Goal: Feedback & Contribution: Contribute content

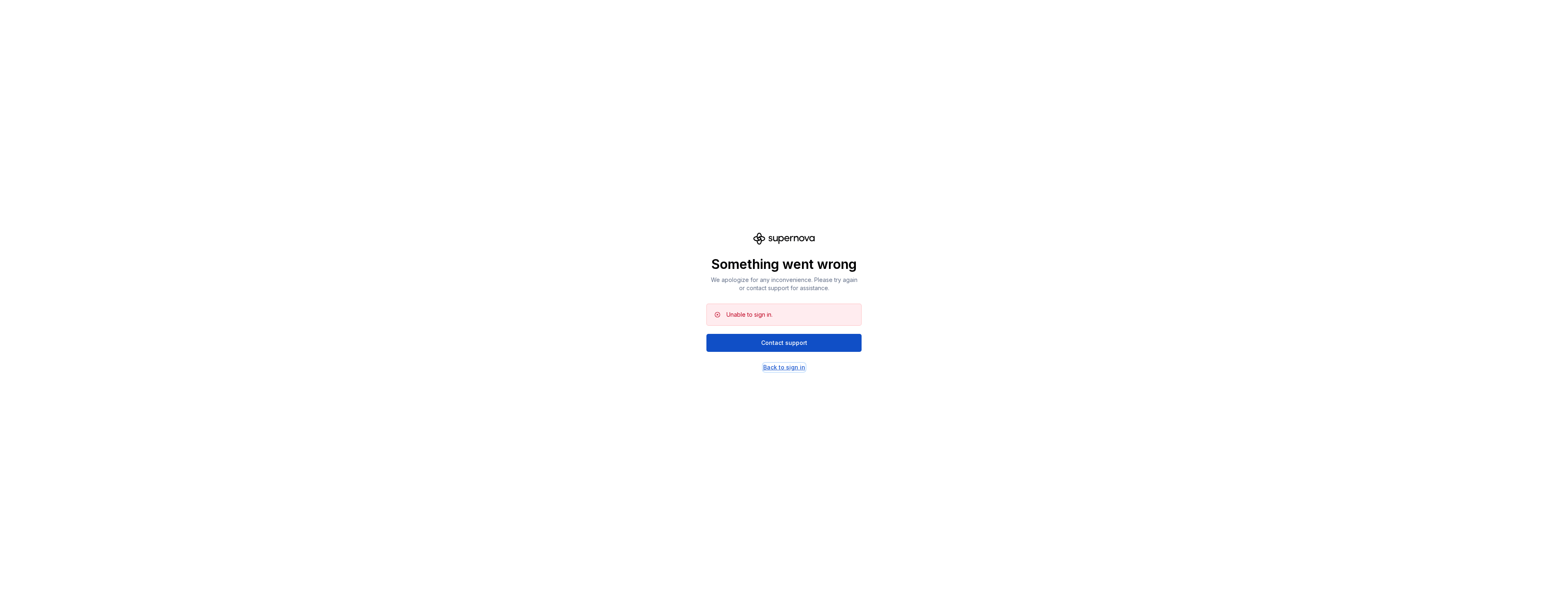
click at [784, 368] on div "Back to sign in" at bounding box center [784, 367] width 42 height 8
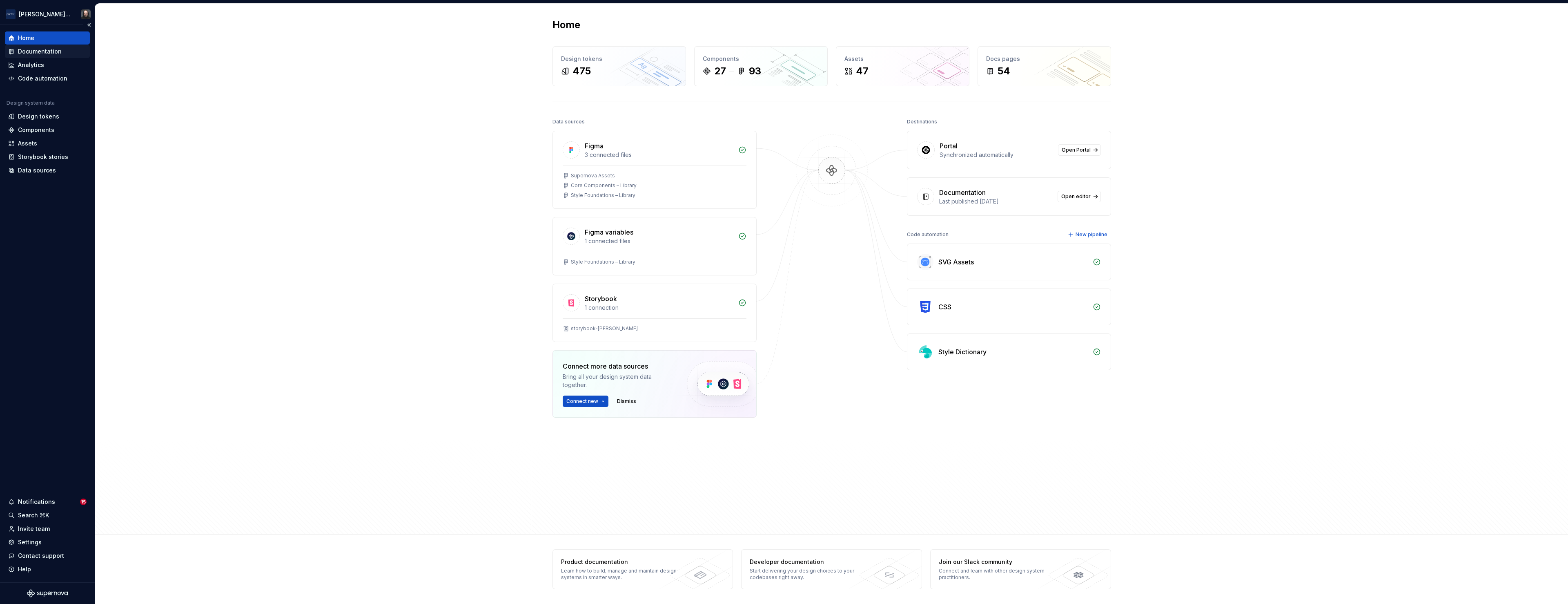
click at [38, 54] on div "Documentation" at bounding box center [39, 51] width 43 height 8
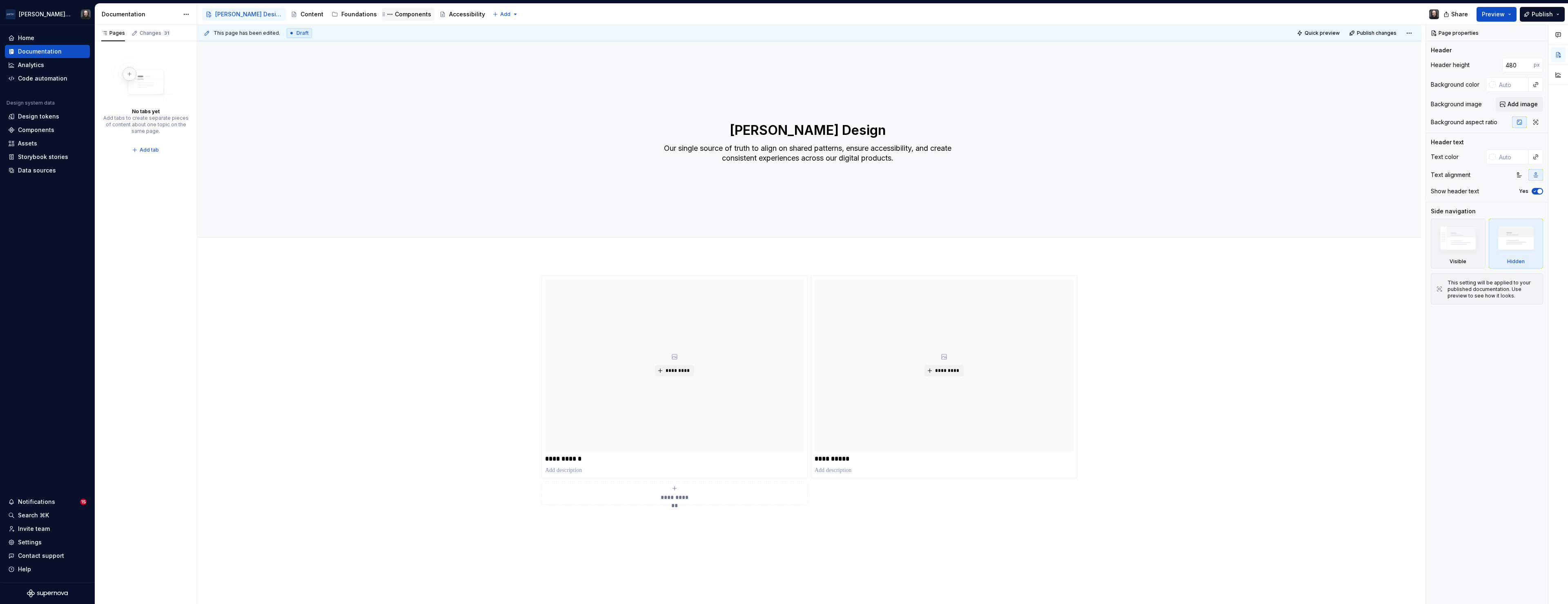
click at [385, 18] on div "Components" at bounding box center [408, 14] width 46 height 10
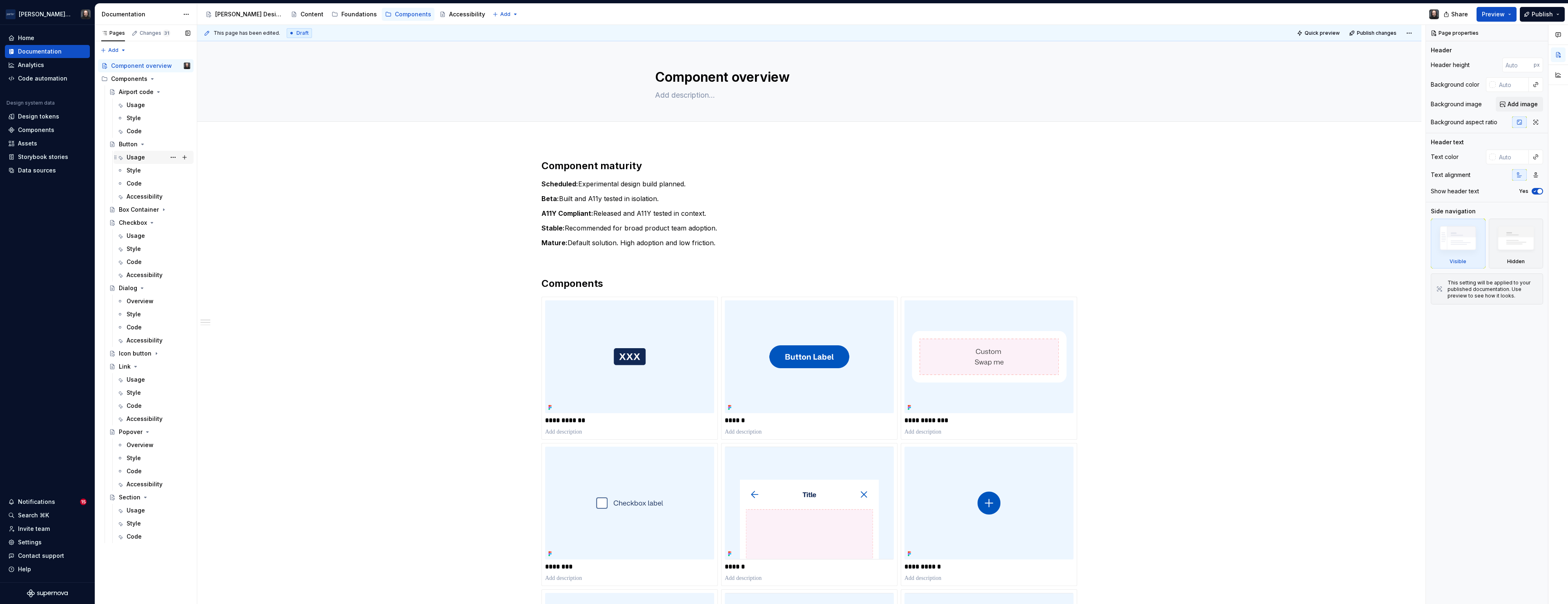
click at [137, 156] on div "Usage" at bounding box center [136, 157] width 18 height 8
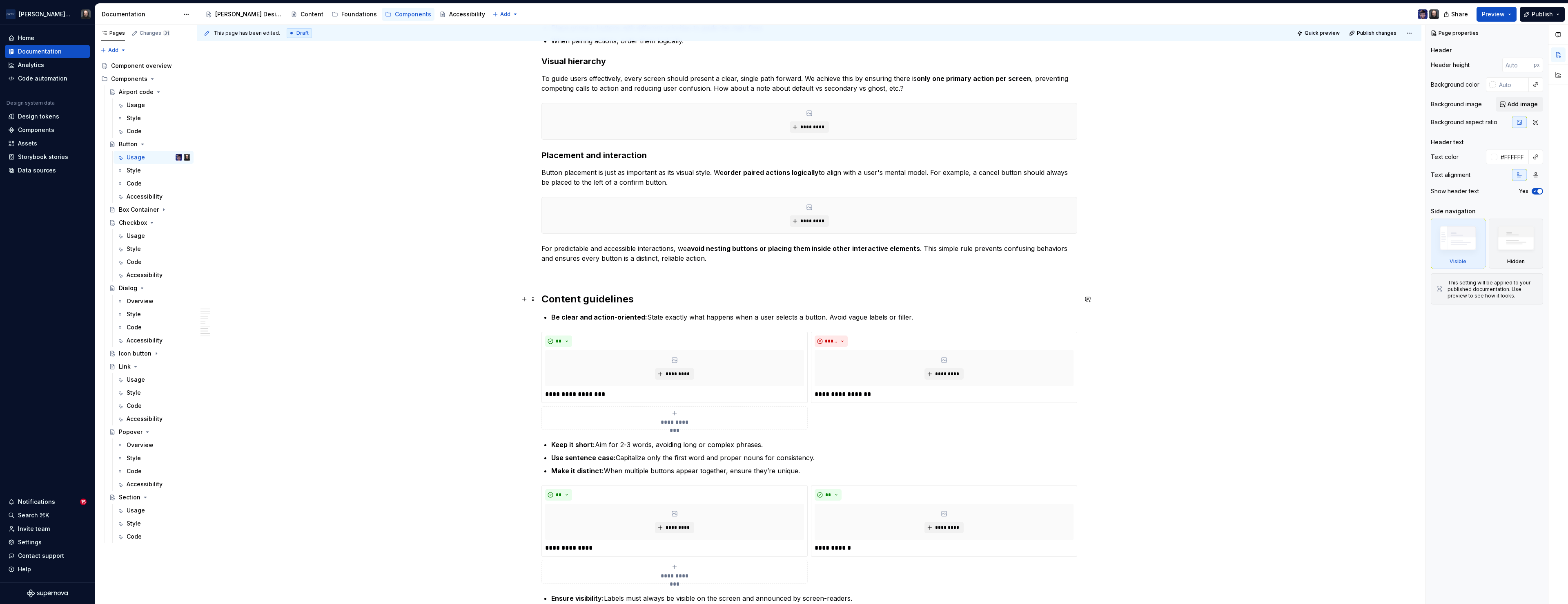
scroll to position [1528, 0]
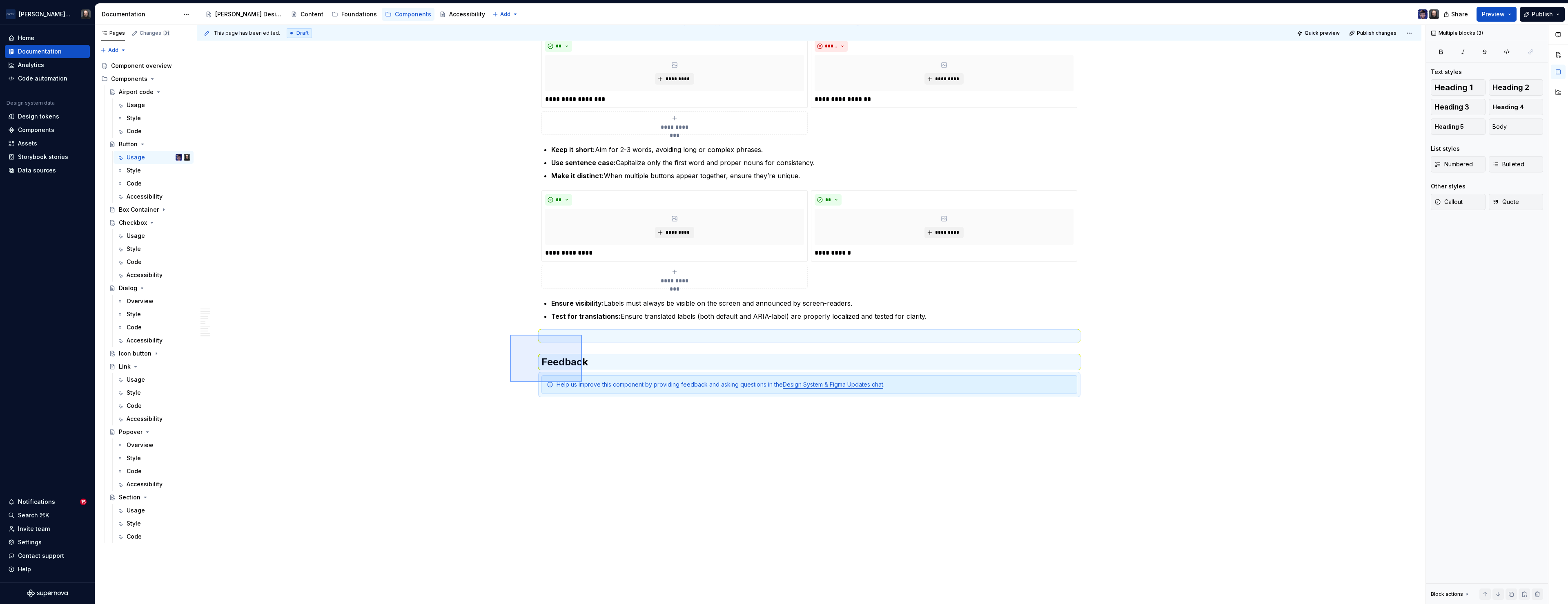
drag, startPoint x: 567, startPoint y: 362, endPoint x: 582, endPoint y: 384, distance: 26.6
click at [582, 384] on div "**********" at bounding box center [811, 315] width 1228 height 580
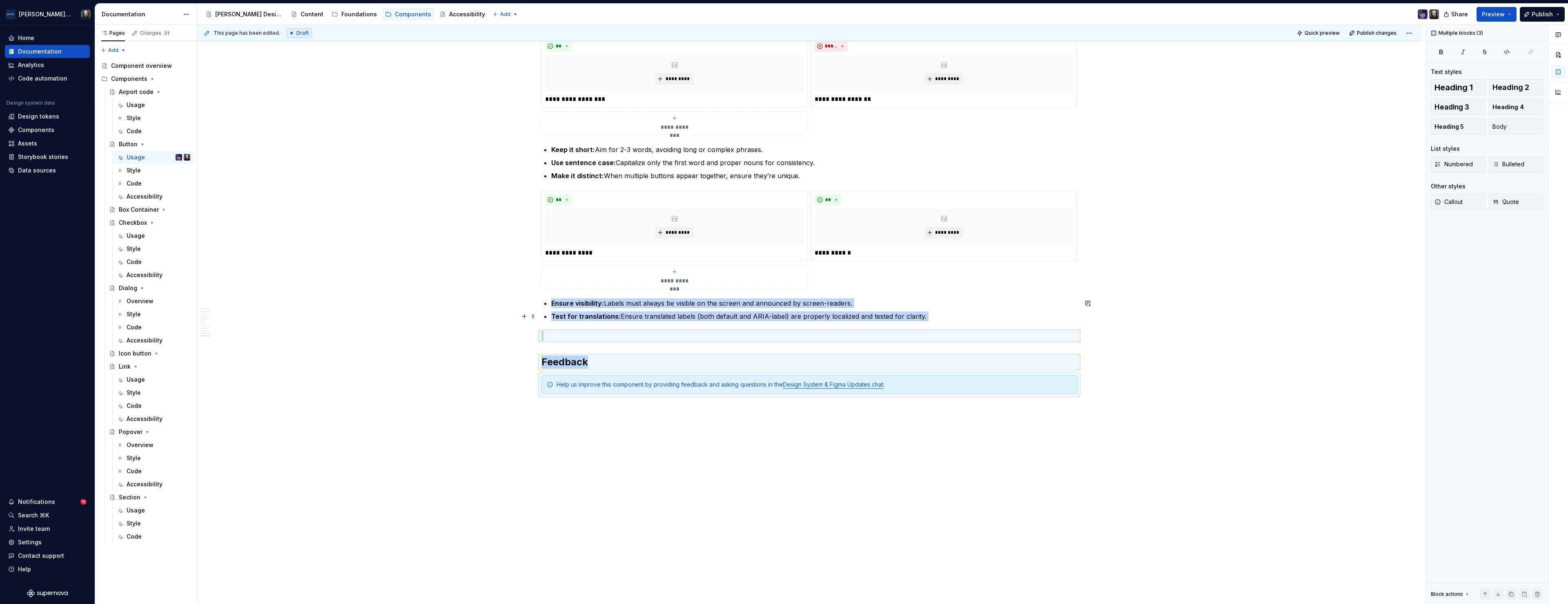
drag, startPoint x: 1211, startPoint y: 320, endPoint x: 1208, endPoint y: 330, distance: 10.4
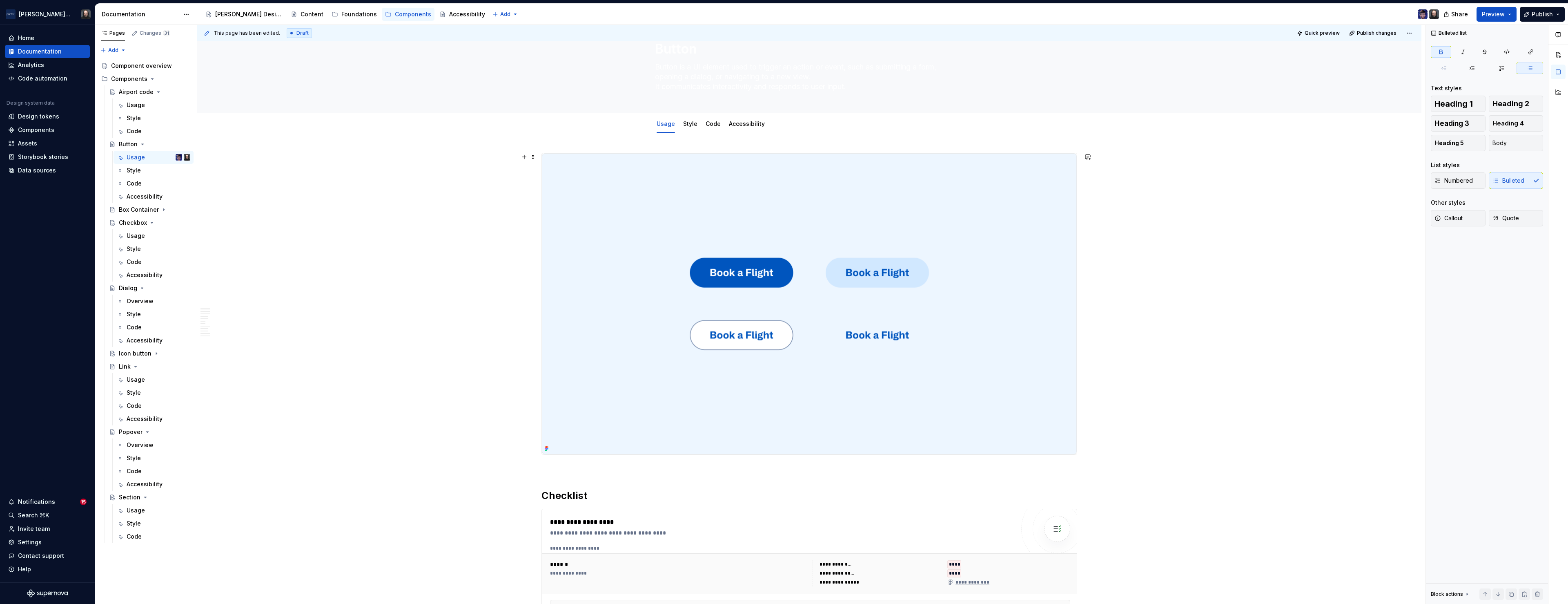
scroll to position [0, 0]
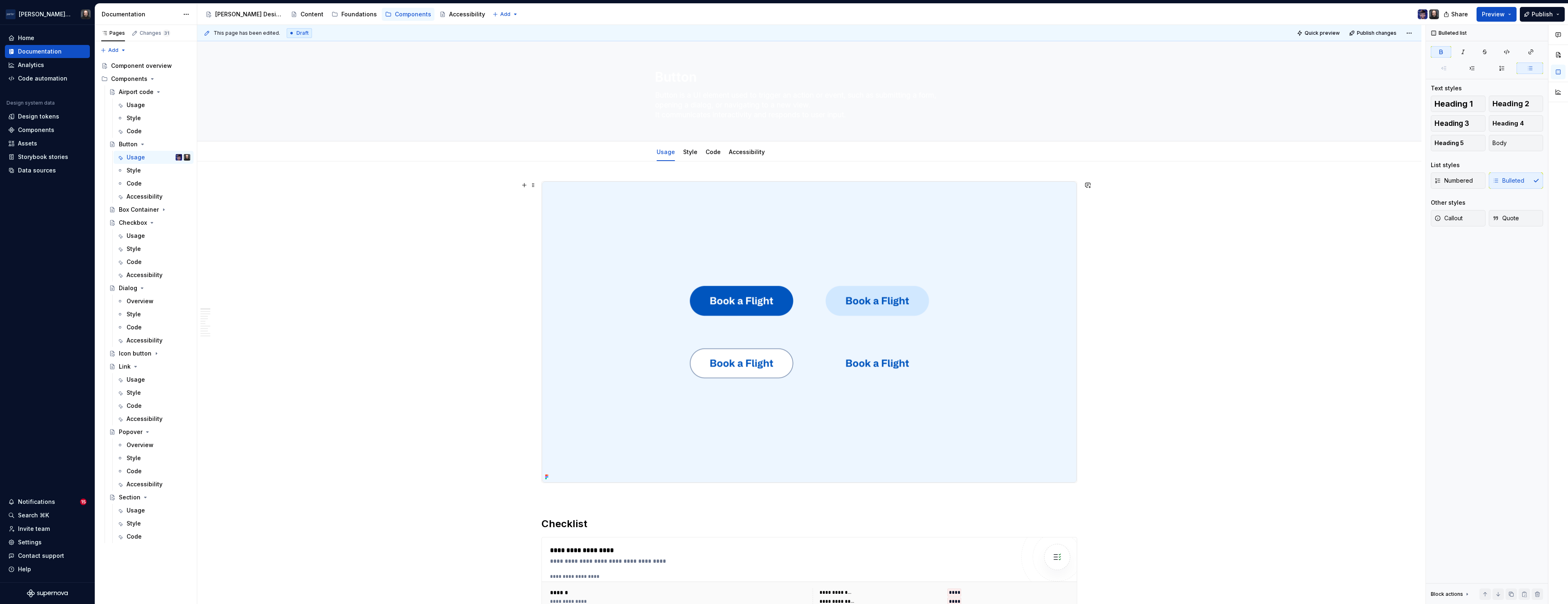
click at [1014, 263] on img at bounding box center [809, 332] width 535 height 301
click at [1535, 64] on button "button" at bounding box center [1537, 63] width 11 height 11
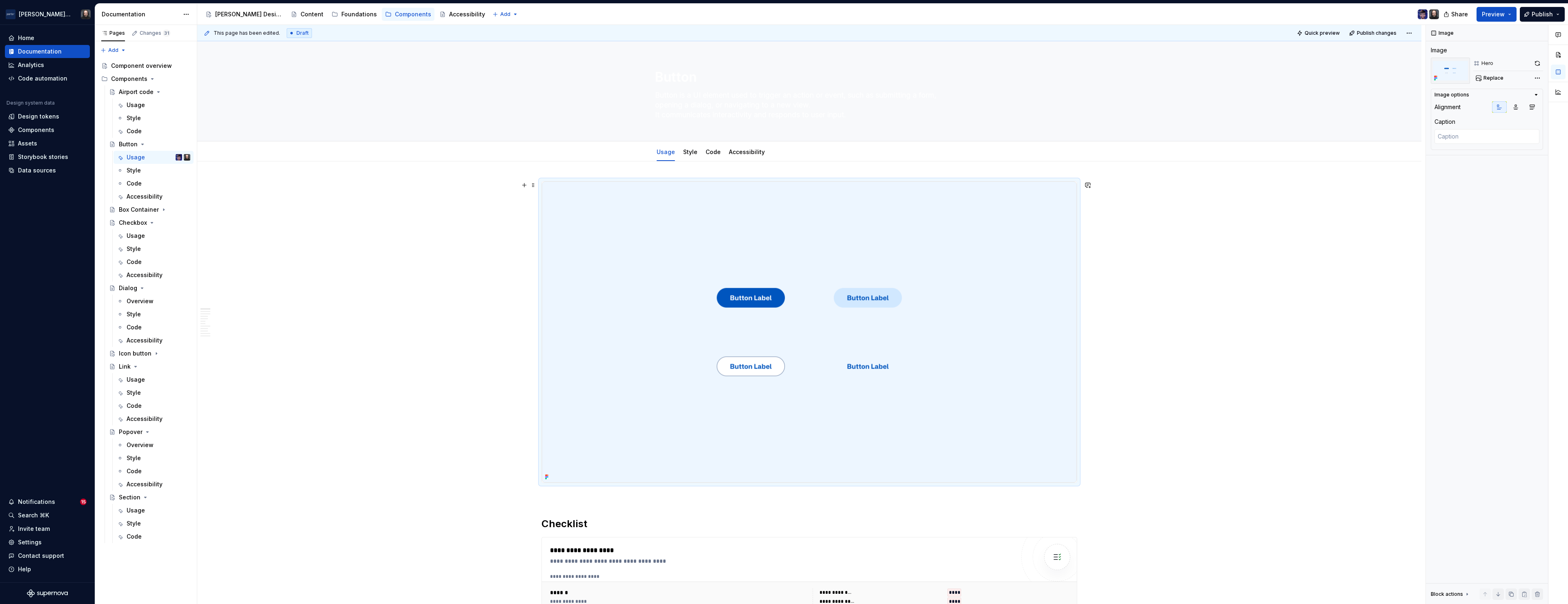
scroll to position [100, 0]
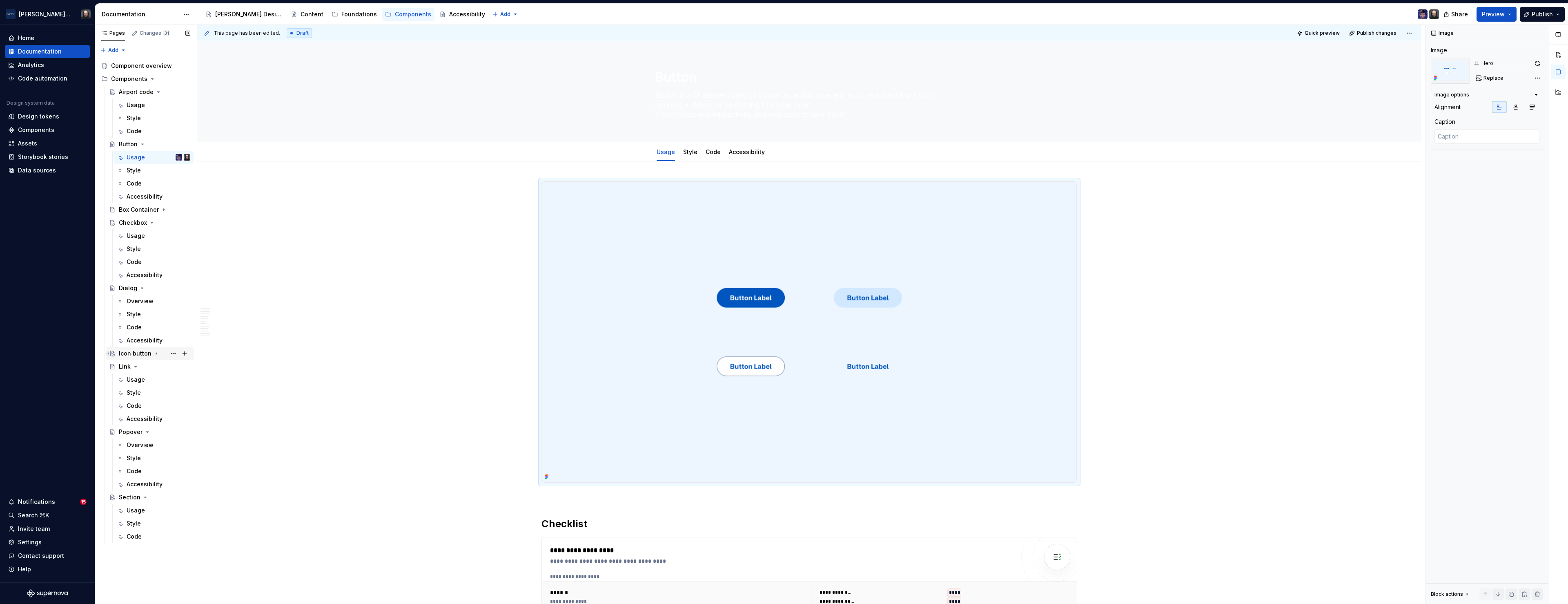
click at [155, 354] on icon "Page tree" at bounding box center [156, 353] width 7 height 7
click at [141, 368] on div "Usage" at bounding box center [136, 366] width 18 height 8
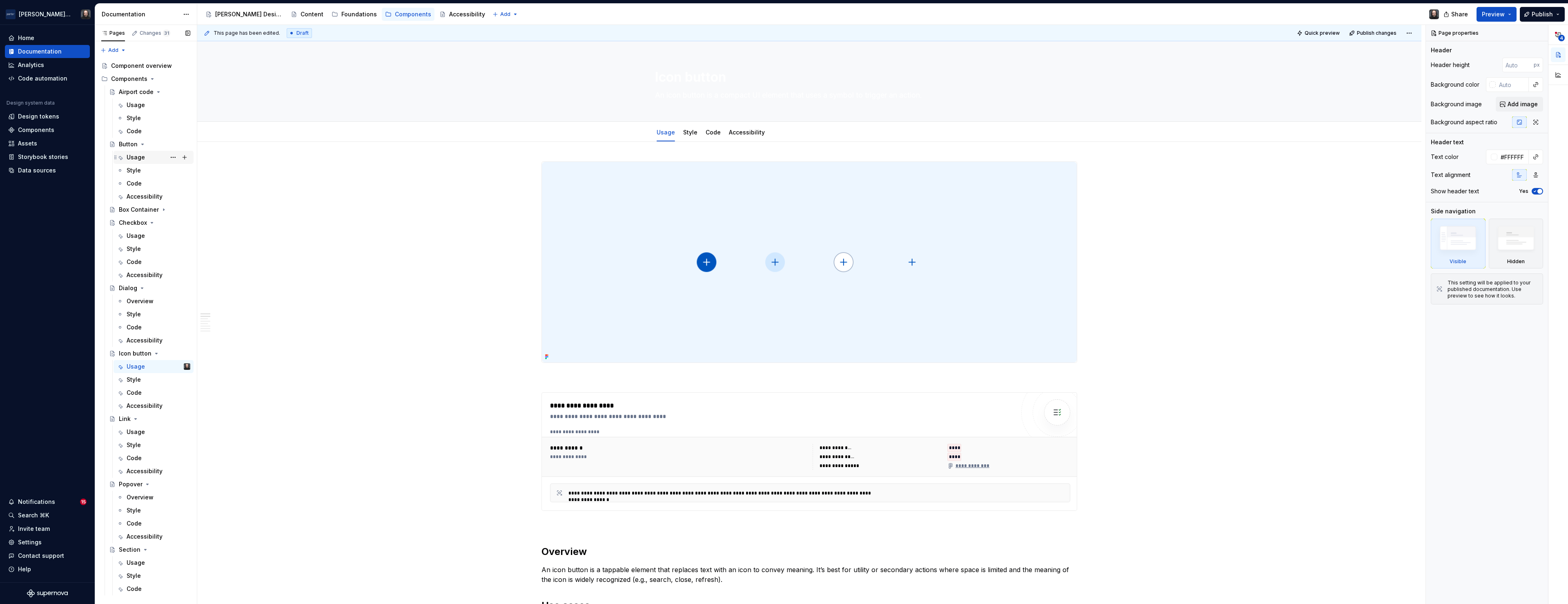
click at [144, 157] on div "Usage" at bounding box center [158, 157] width 64 height 11
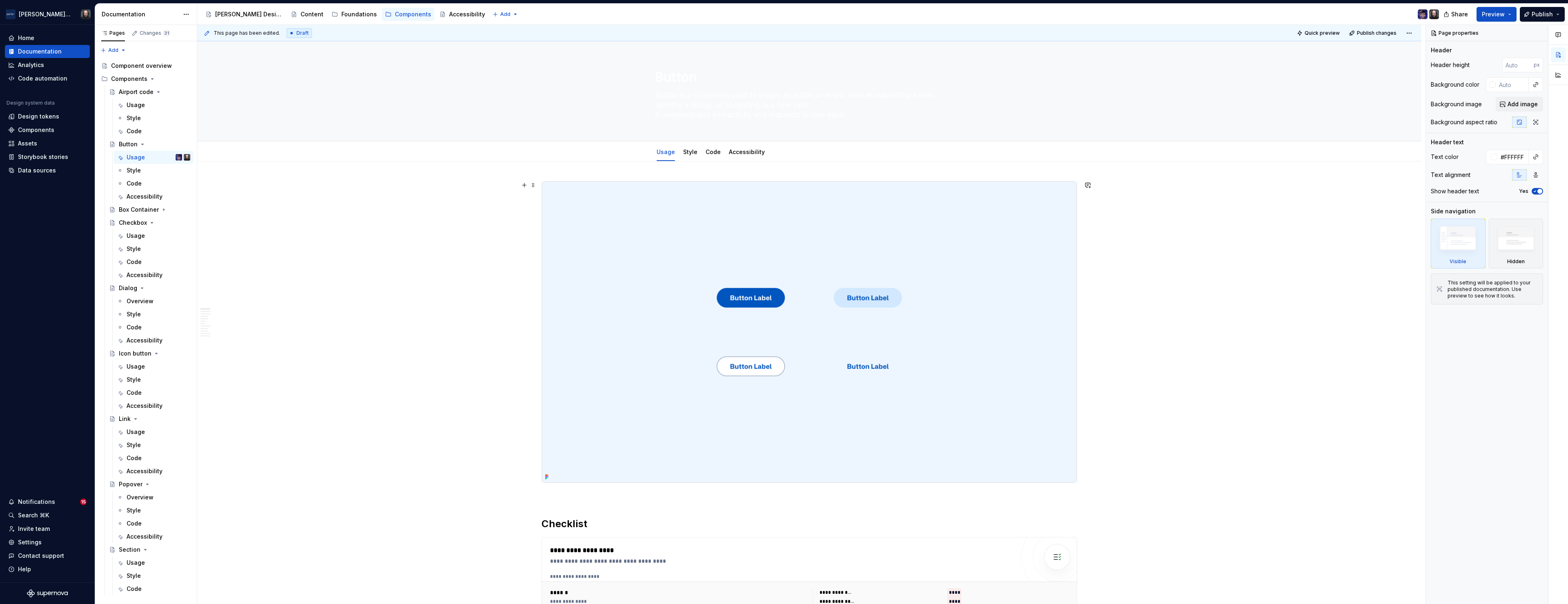
click at [1070, 245] on img at bounding box center [809, 332] width 535 height 301
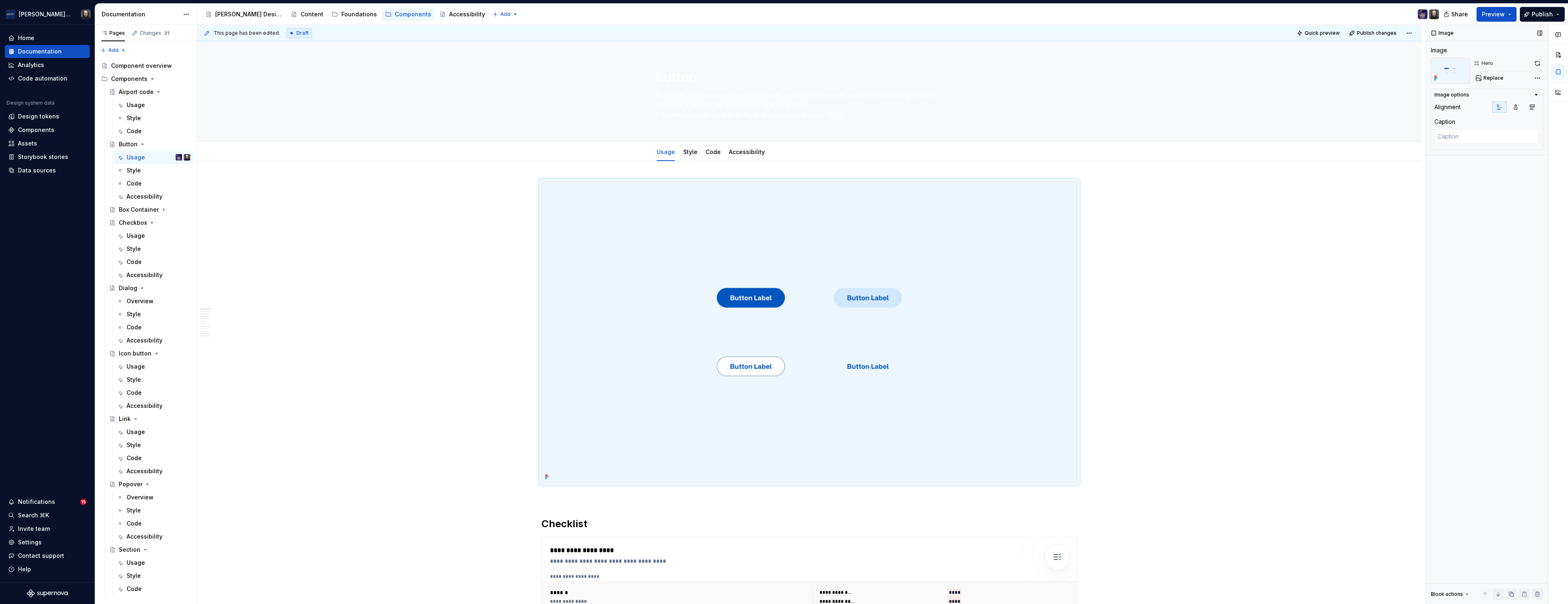
click at [1536, 65] on button "button" at bounding box center [1537, 63] width 11 height 11
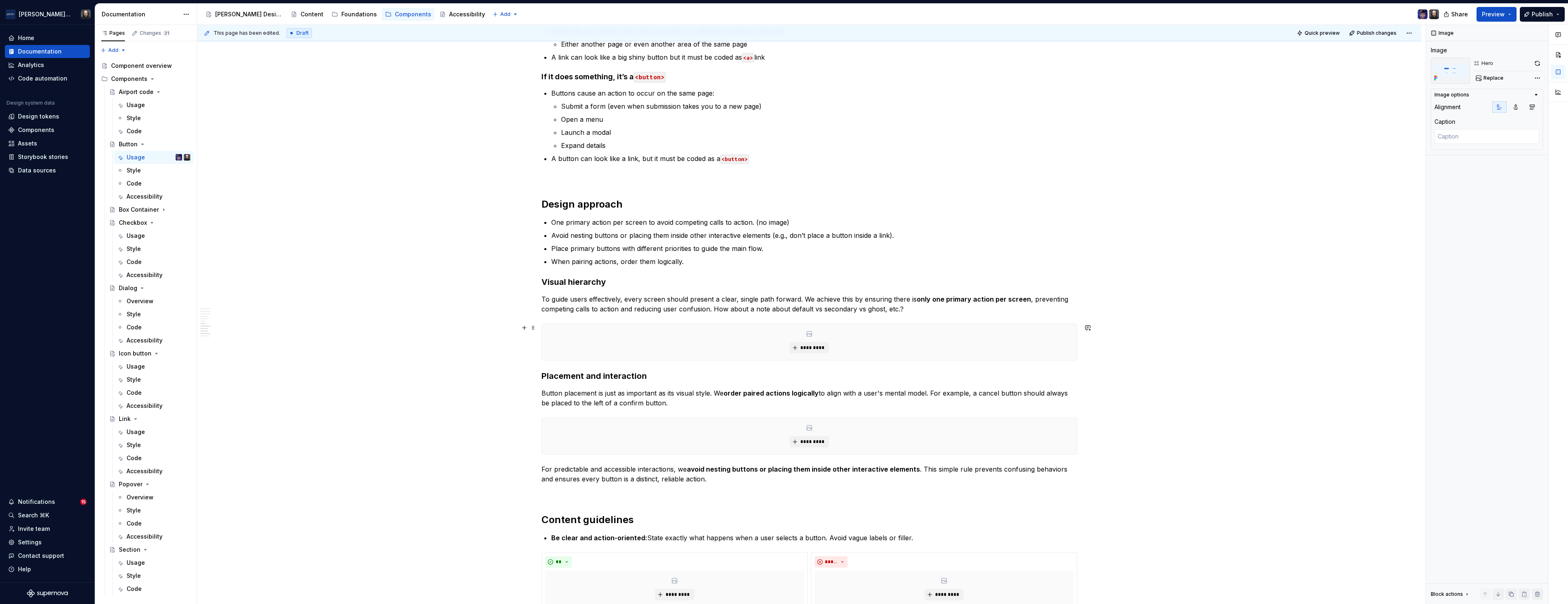
scroll to position [954, 0]
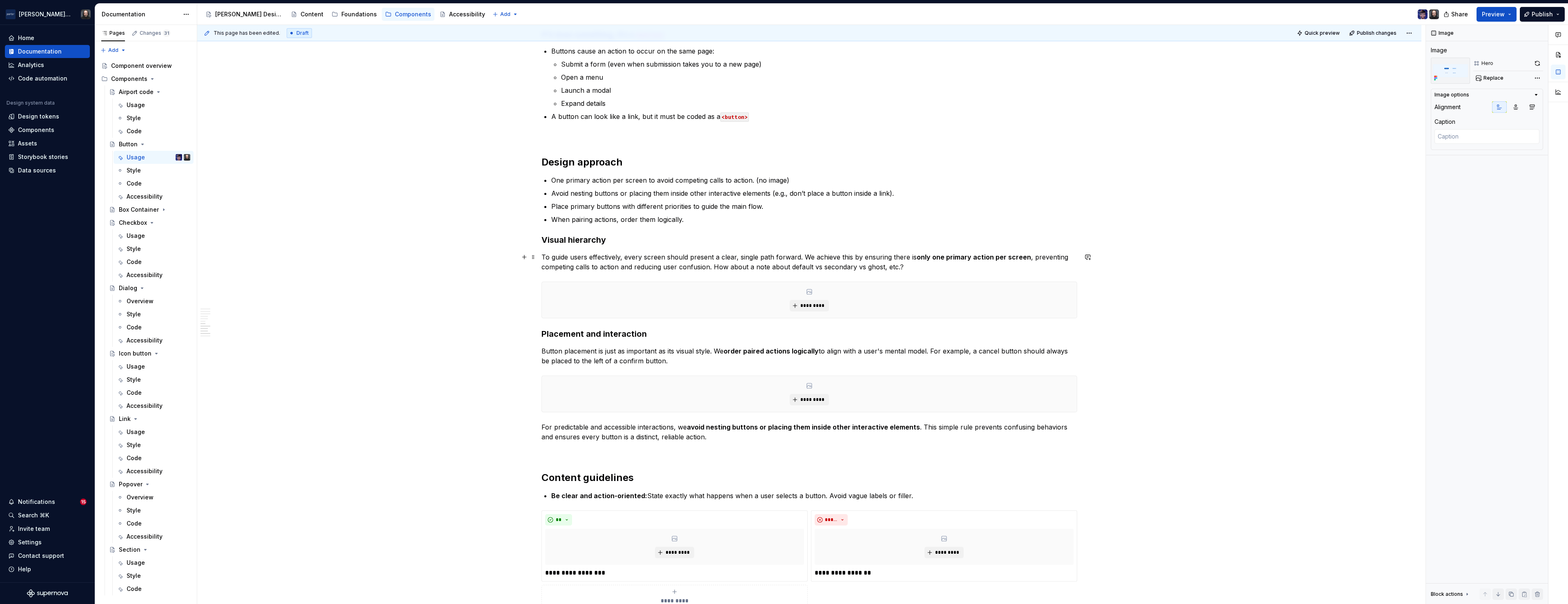
type textarea "*"
drag, startPoint x: 901, startPoint y: 266, endPoint x: 714, endPoint y: 267, distance: 187.0
click at [714, 267] on p "To guide users effectively, every screen should present a clear, single path fo…" at bounding box center [809, 262] width 536 height 20
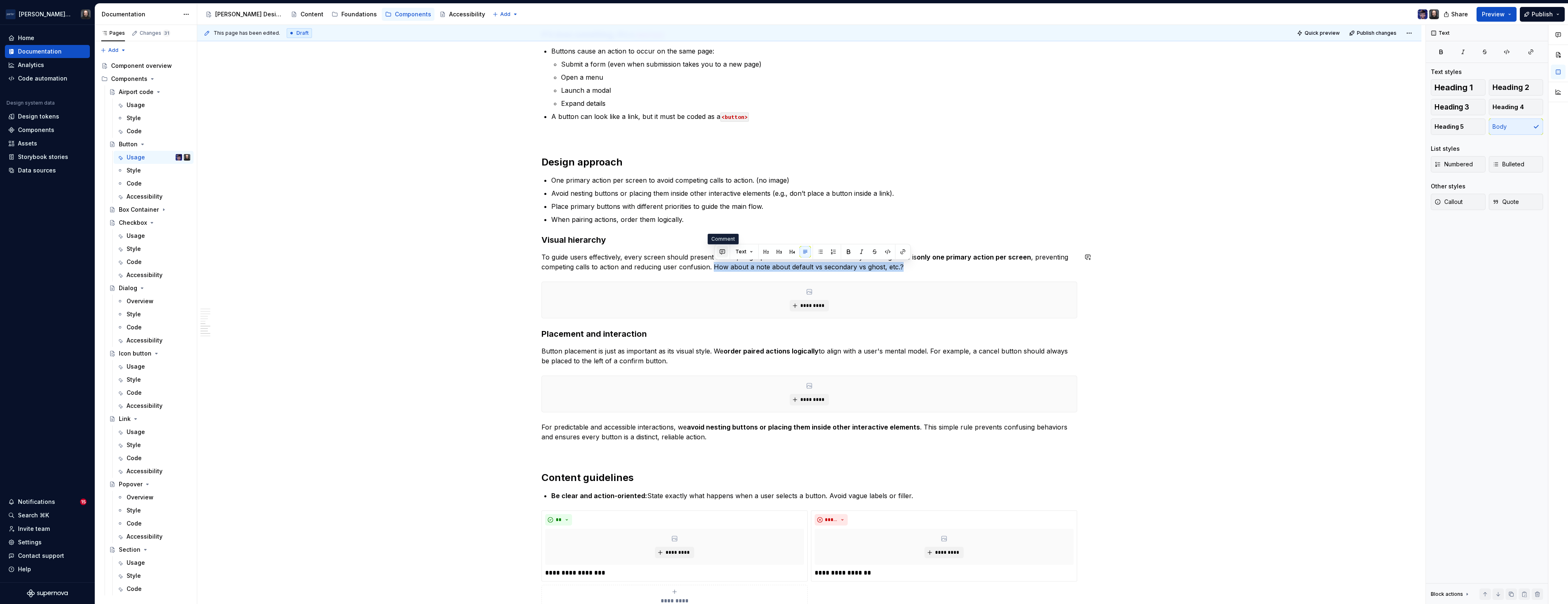
click at [723, 251] on button "button" at bounding box center [722, 251] width 11 height 11
click at [839, 283] on icon "Send" at bounding box center [838, 279] width 8 height 8
click at [418, 298] on div "**********" at bounding box center [809, 143] width 1224 height 1871
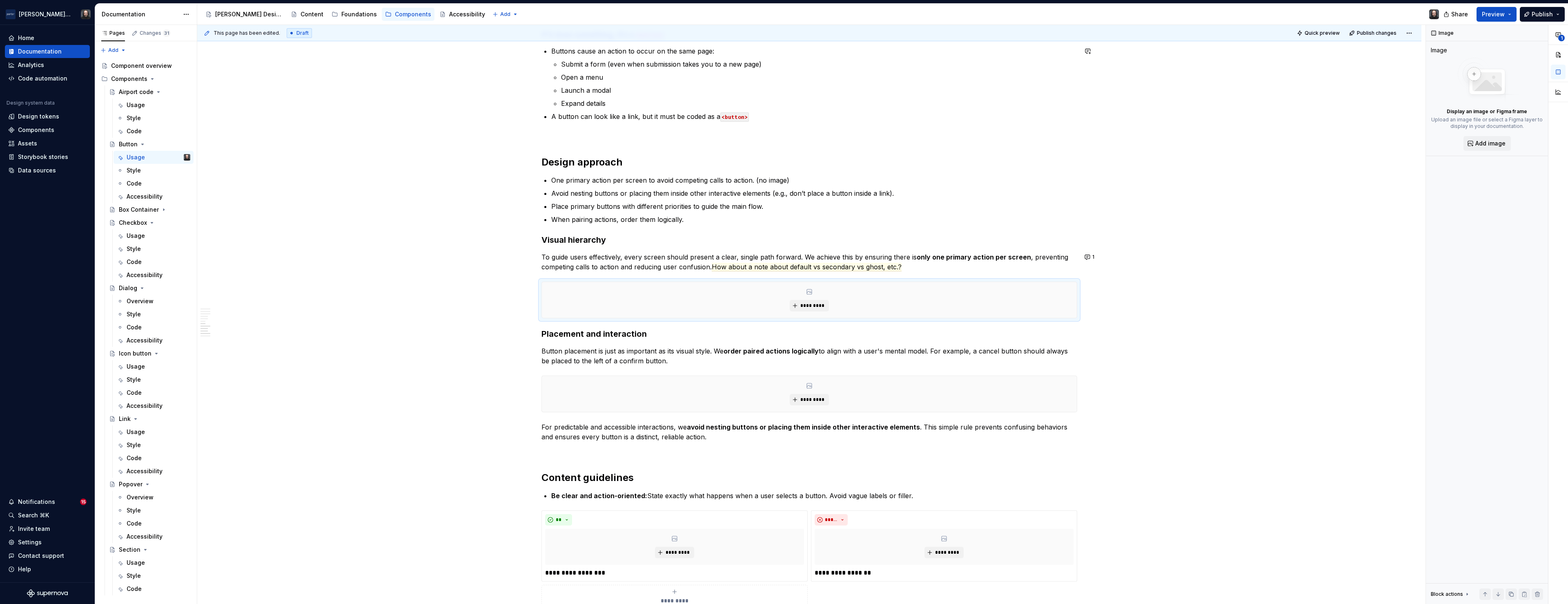
type textarea "*"
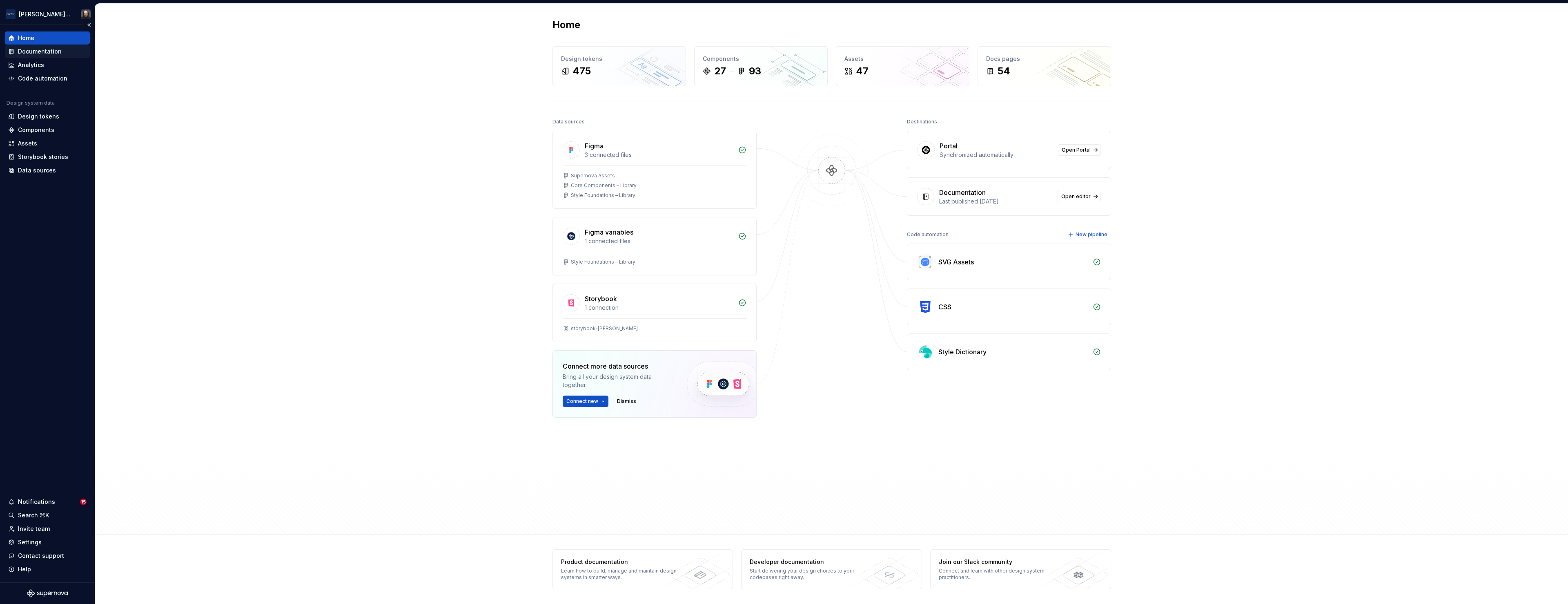
click at [45, 51] on div "Documentation" at bounding box center [39, 51] width 43 height 8
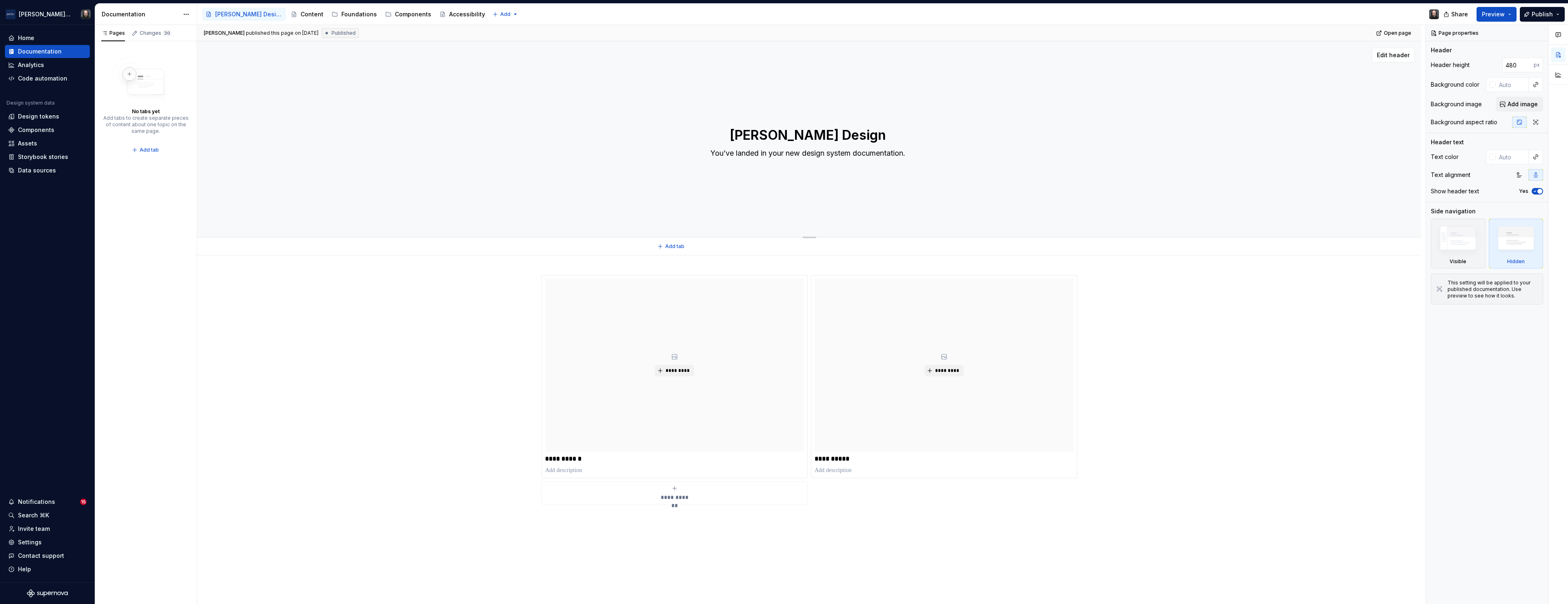
click at [811, 156] on textarea "You’ve landed in your new design system documentation." at bounding box center [808, 153] width 309 height 13
type textarea "*"
type textarea "O"
type textarea "*"
type textarea "Ou"
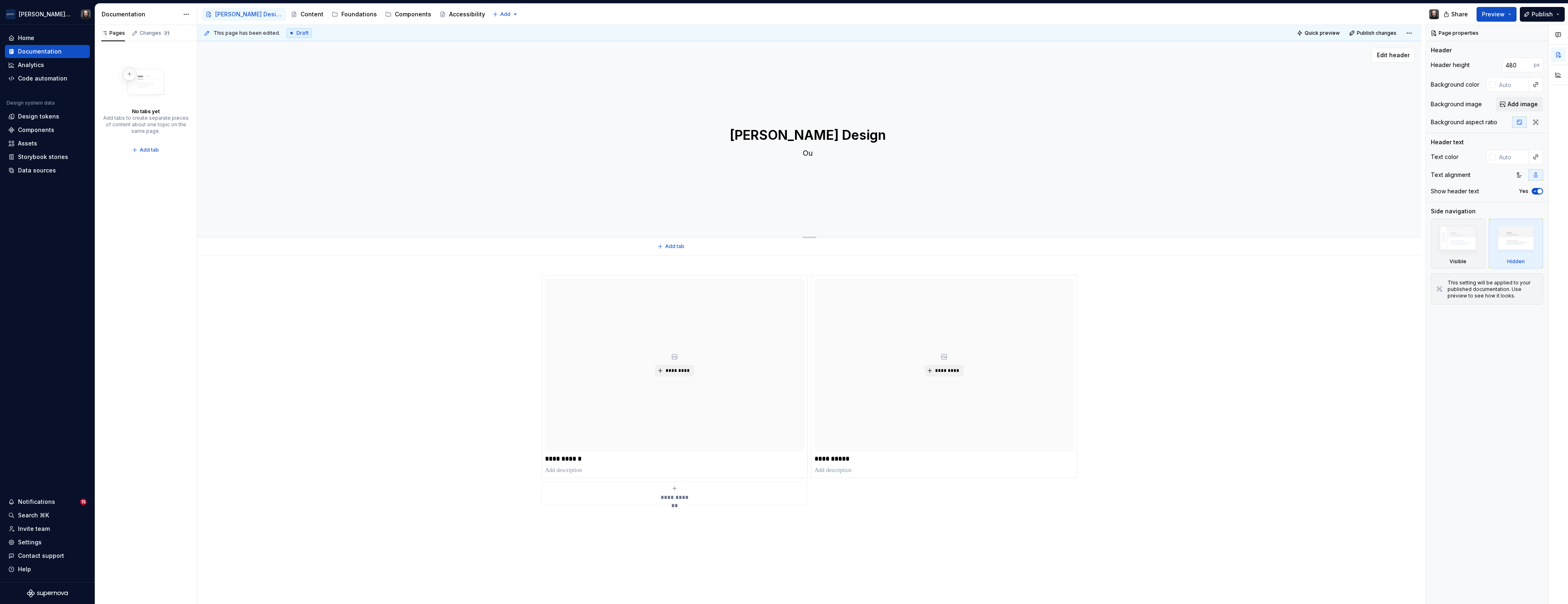
type textarea "*"
type textarea "Our"
type textarea "*"
type textarea "Our"
type textarea "*"
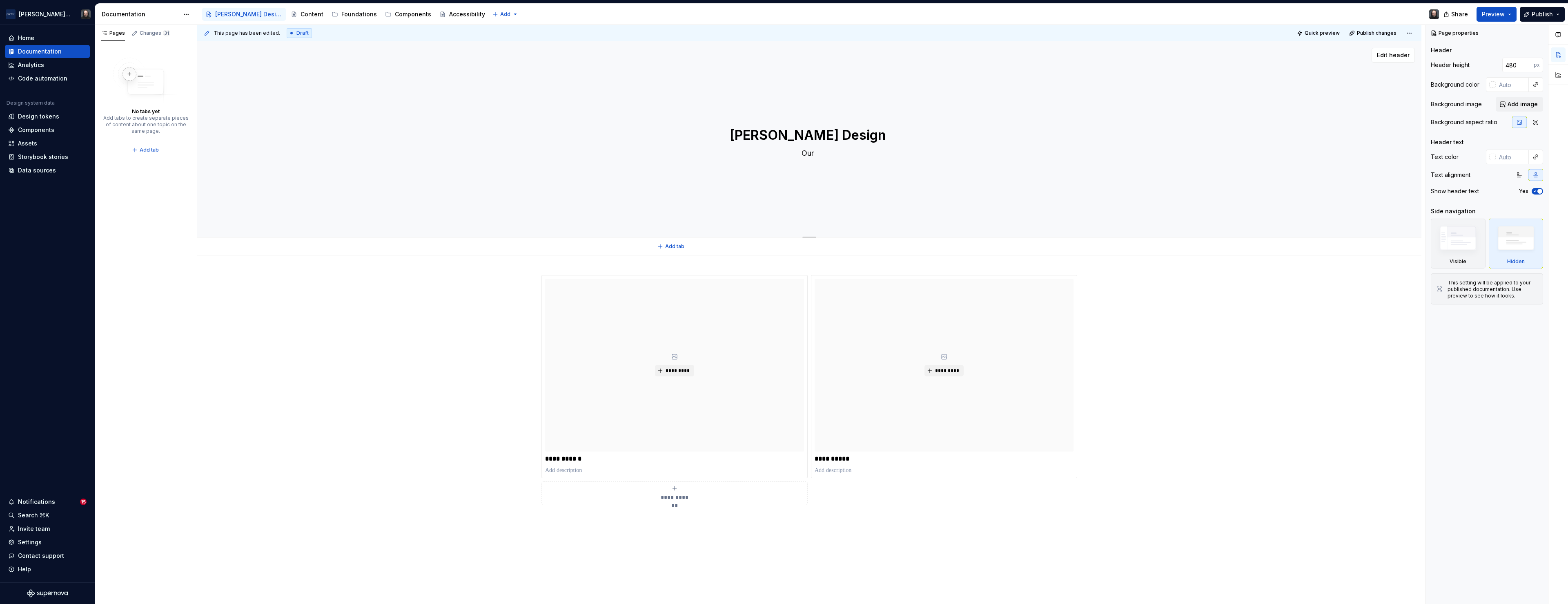
type textarea "Our s"
type textarea "*"
type textarea "Our si"
type textarea "*"
type textarea "Our sin"
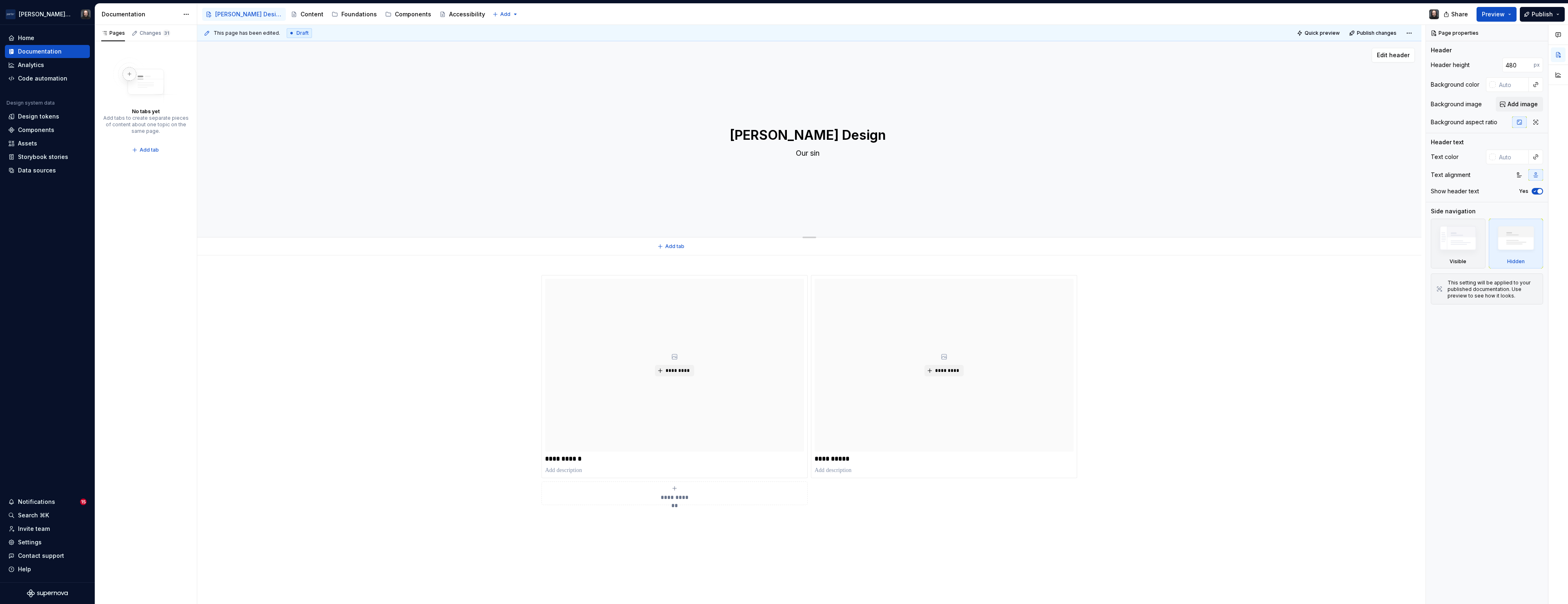
type textarea "*"
type textarea "Our sinl"
type textarea "*"
type textarea "Our sinlg"
type textarea "*"
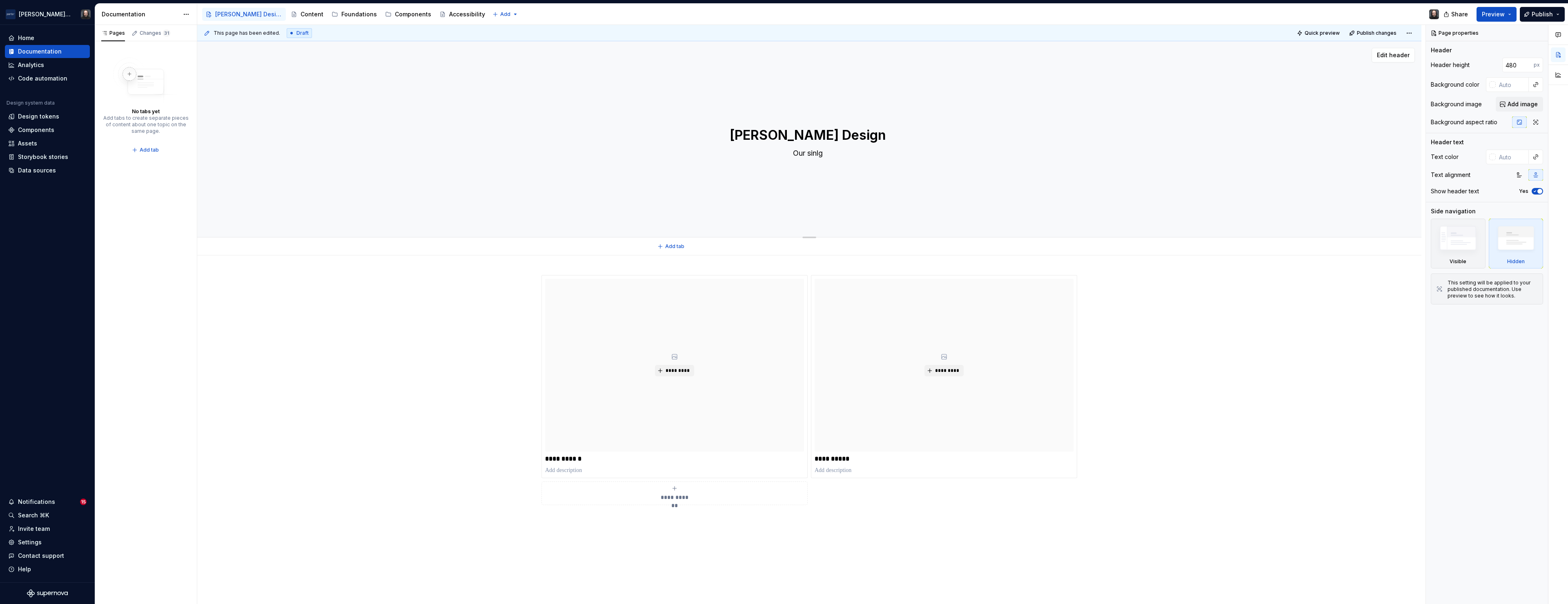
type textarea "Our sinl"
type textarea "*"
type textarea "Our sin"
type textarea "*"
type textarea "Our sing"
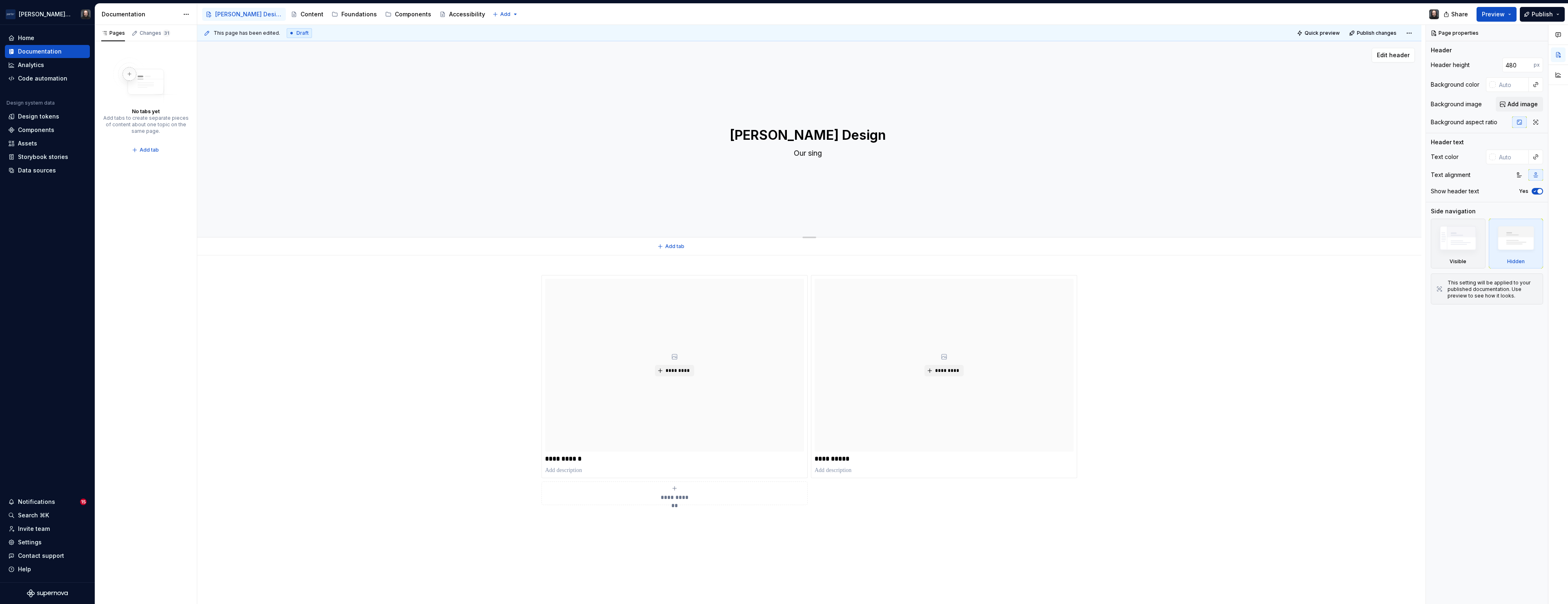
type textarea "*"
type textarea "Our singl"
type textarea "*"
type textarea "Our single"
type textarea "*"
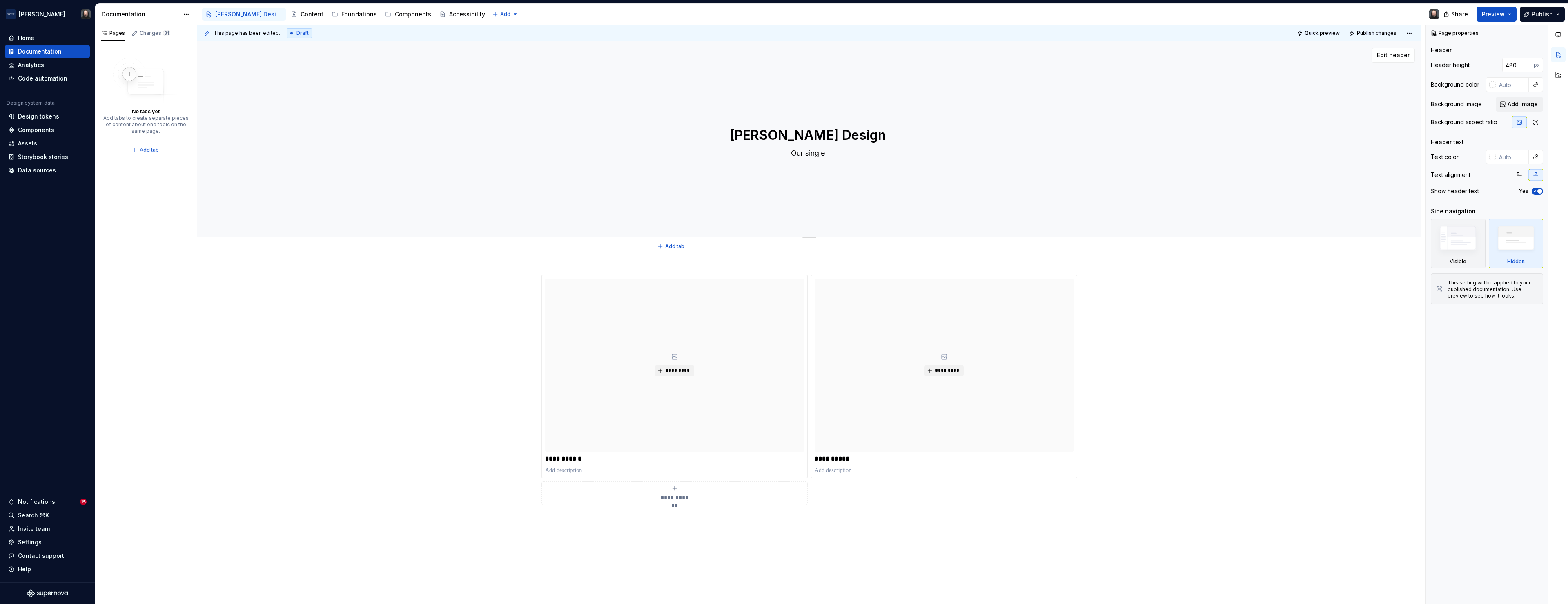
type textarea "Our single"
type textarea "*"
type textarea "Our single s"
type textarea "*"
type textarea "Our single so"
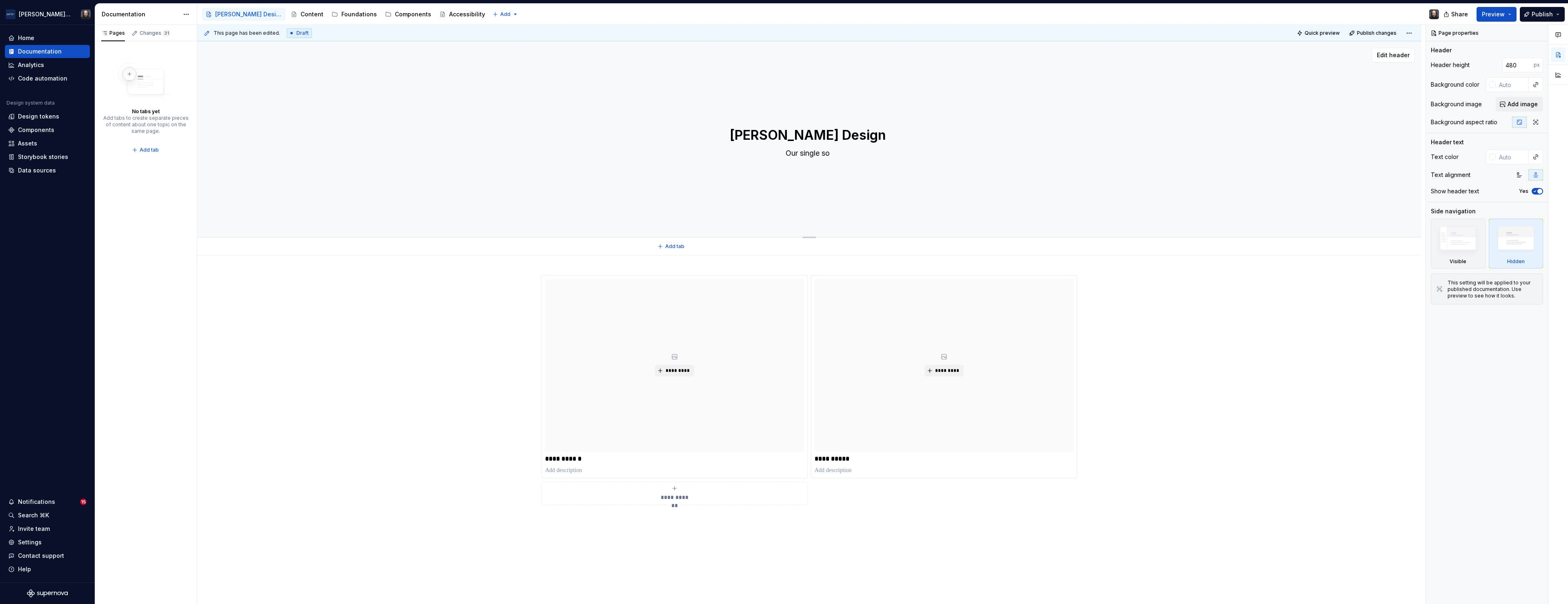
type textarea "*"
type textarea "Our single sou"
type textarea "*"
type textarea "Our single sour"
type textarea "*"
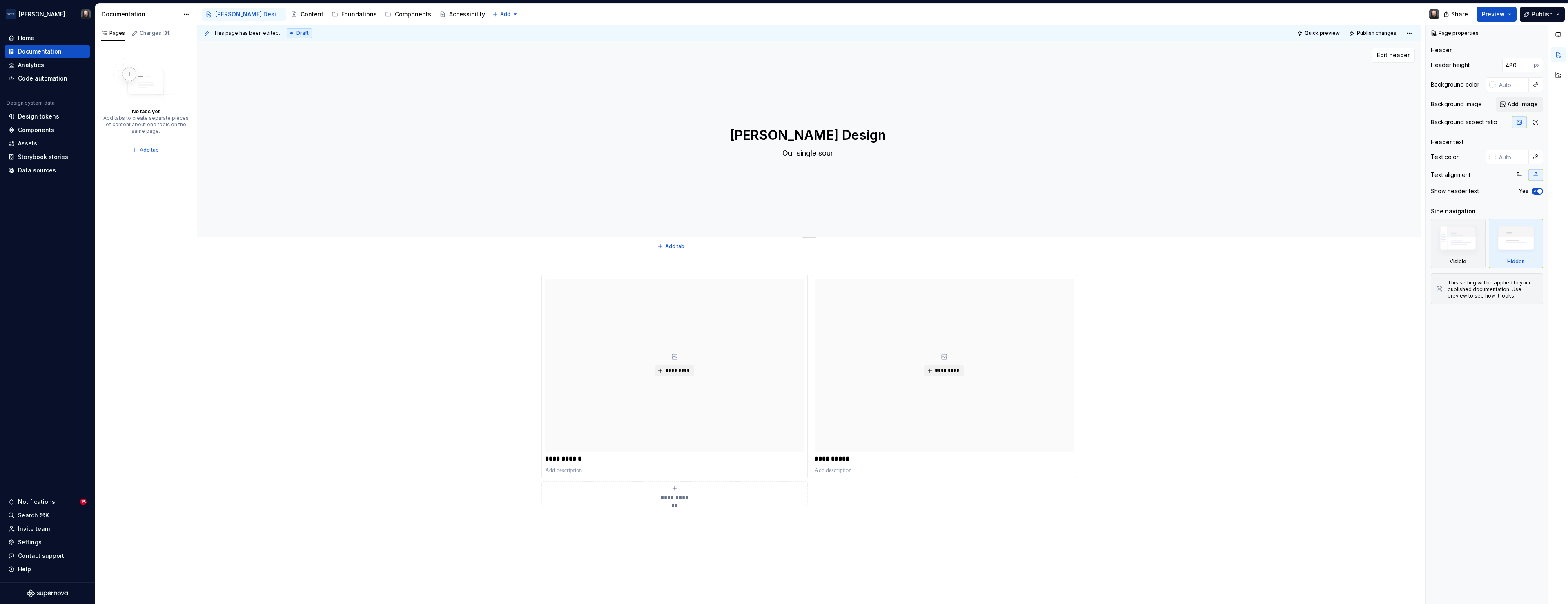
type textarea "Our single sourc"
type textarea "*"
type textarea "Our single source"
type textarea "*"
type textarea "Our single source"
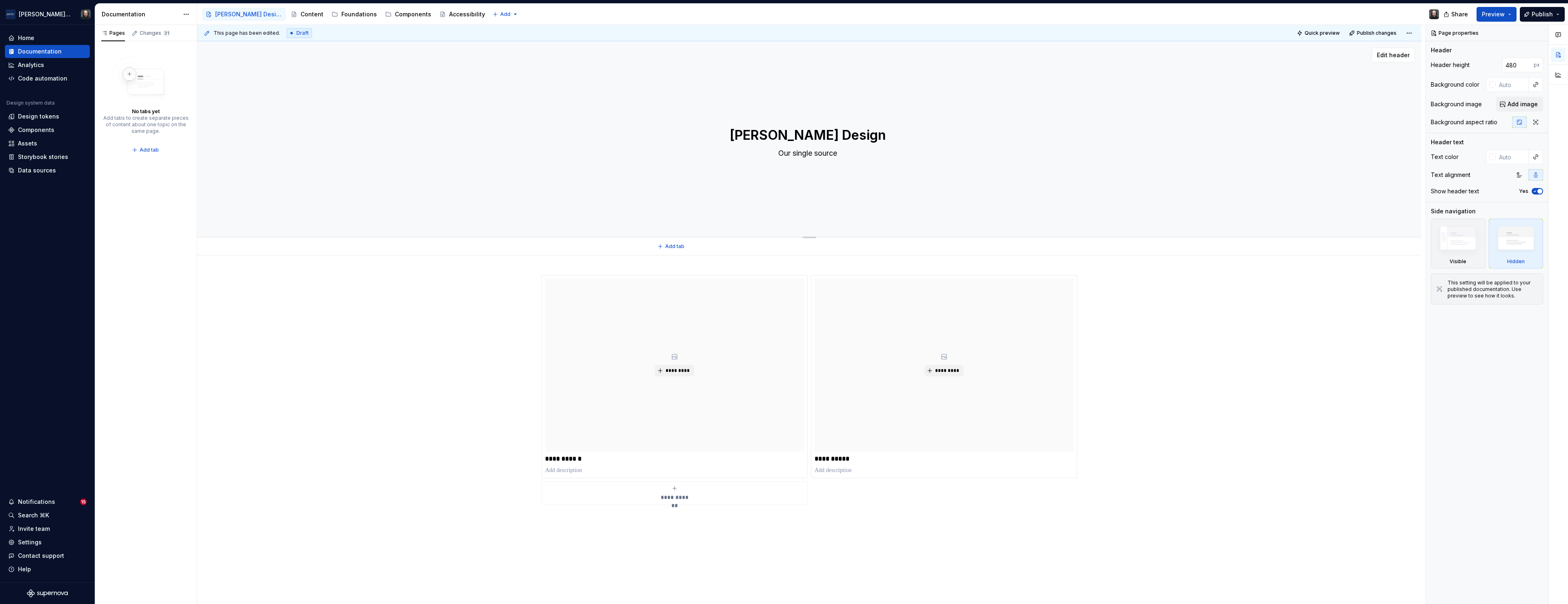
type textarea "*"
type textarea "Our single source f"
type textarea "*"
type textarea "Our single source fo"
type textarea "*"
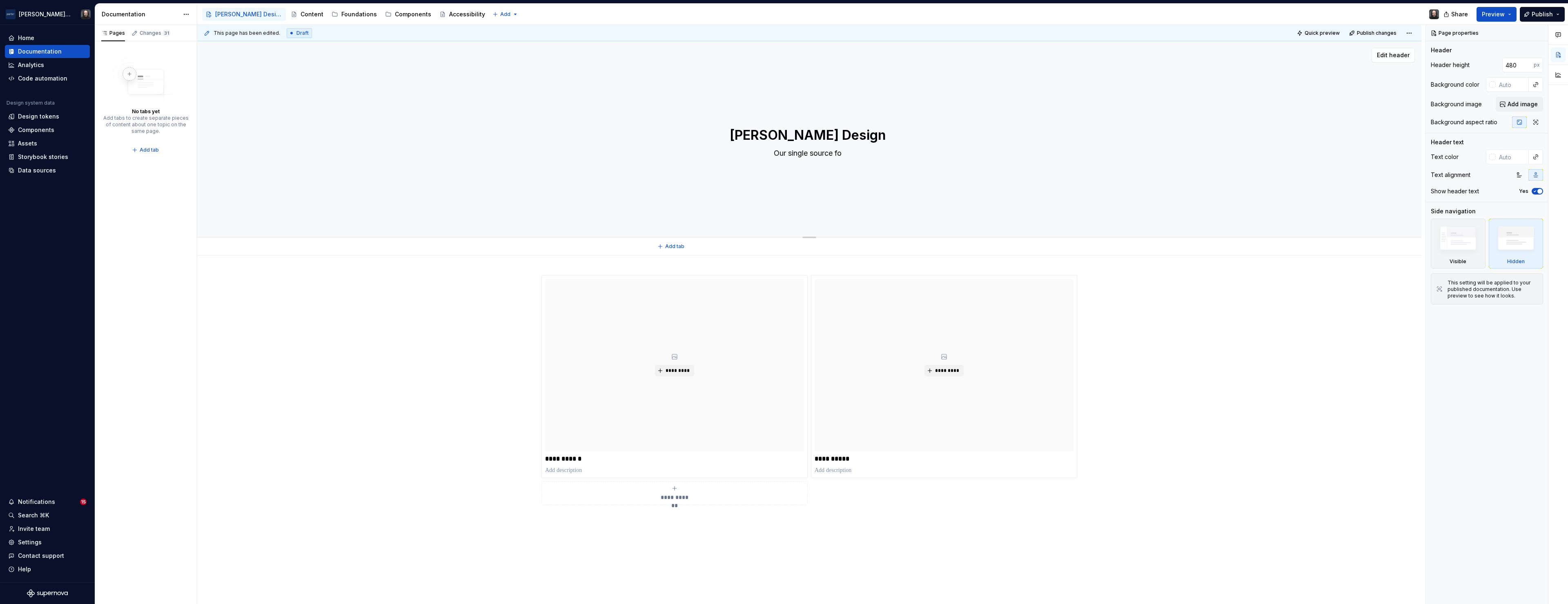
type textarea "Our single source fo"
type textarea "*"
type textarea "Our single source fo t"
type textarea "*"
type textarea "Our single source fo tr"
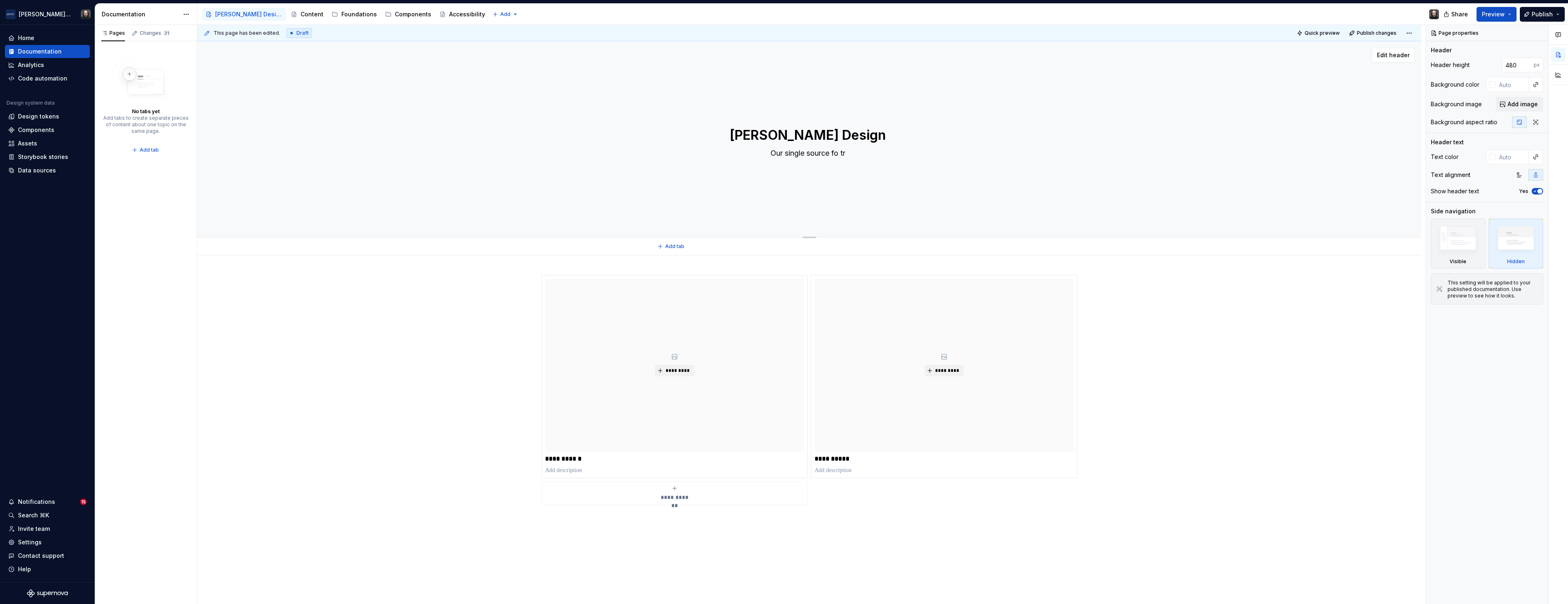
type textarea "*"
type textarea "Our single source fo tru"
type textarea "*"
type textarea "Our single source fo trut"
type textarea "*"
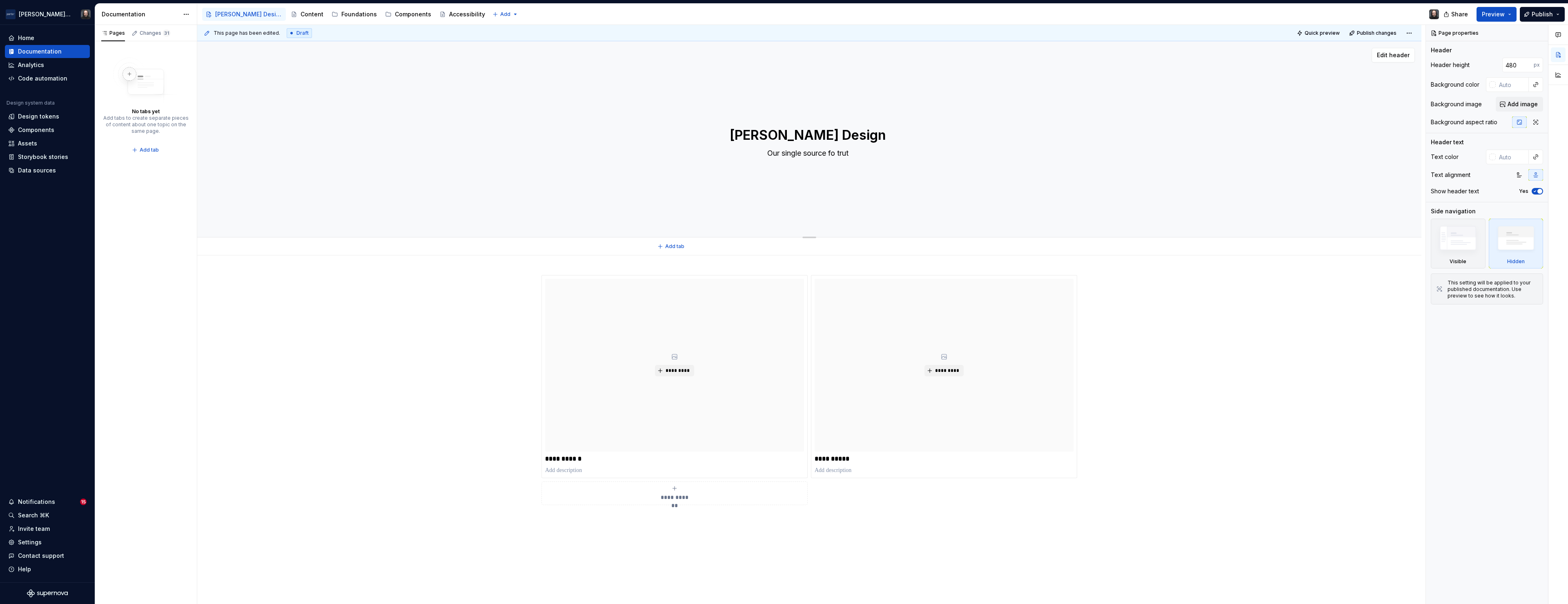
type textarea "Our single source fo truth"
type textarea "*"
type textarea "Our single source fo truth"
type textarea "*"
type textarea "Our single source fo truth f"
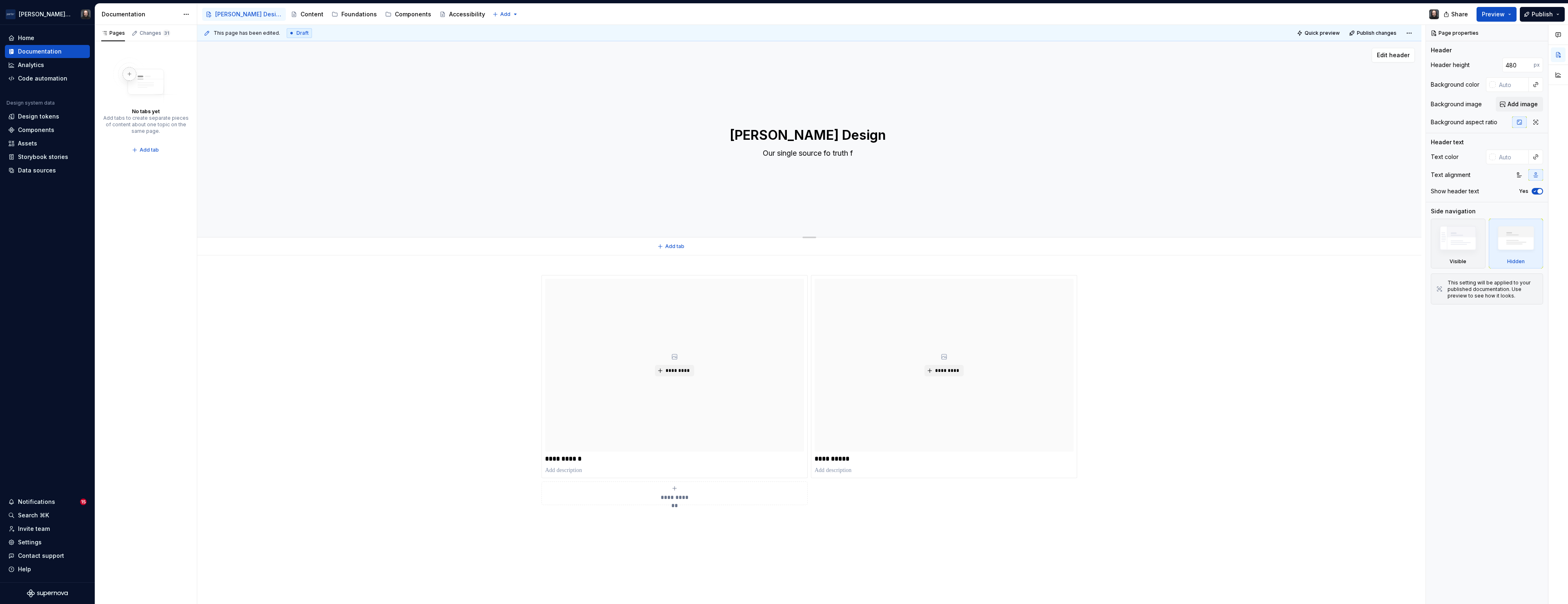
type textarea "*"
type textarea "Our single source fo truth fo"
type textarea "*"
type textarea "Our single source fo truth for"
type textarea "*"
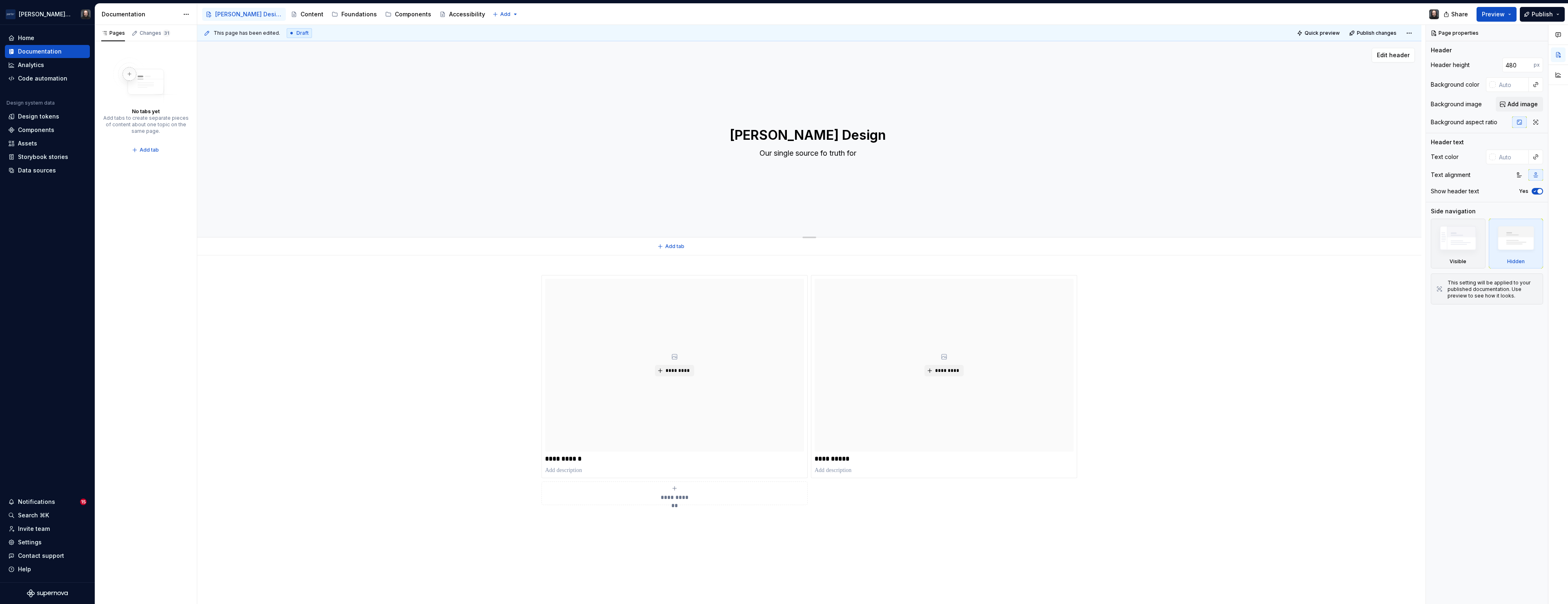
type textarea "Our single source fo truth for"
paste textarea "It’s a place to align on shared patterns, ensure accessibility, and create cons…"
type textarea "*"
type textarea "Our single source fo truth for It’s a place to align on shared patterns, ensure…"
type textarea "*"
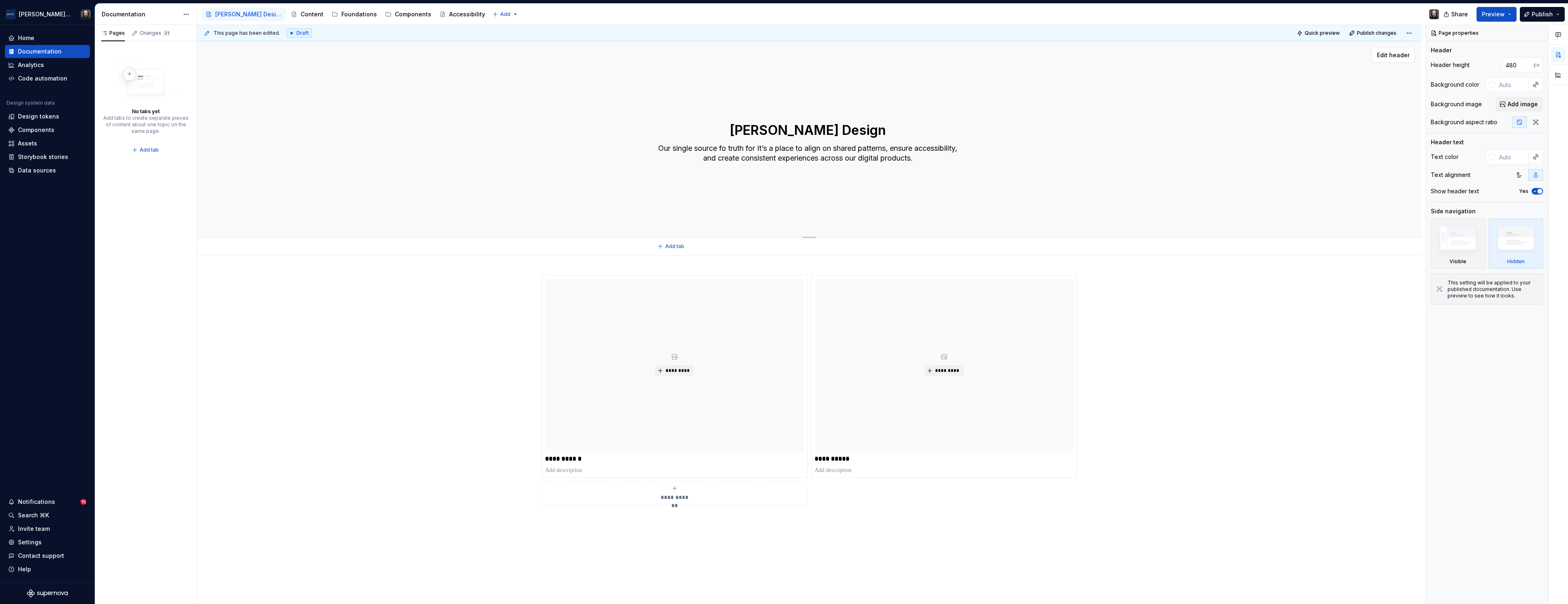
type textarea "Our single source o truth for It’s a place to align on shared patterns, ensure …"
type textarea "*"
type textarea "Our single source of truth for It’s a place to align on shared patterns, ensure…"
drag, startPoint x: 769, startPoint y: 149, endPoint x: 820, endPoint y: 151, distance: 51.0
click at [820, 151] on textarea "Our single source of truth for It’s a place to align on shared patterns, ensure…" at bounding box center [808, 153] width 309 height 23
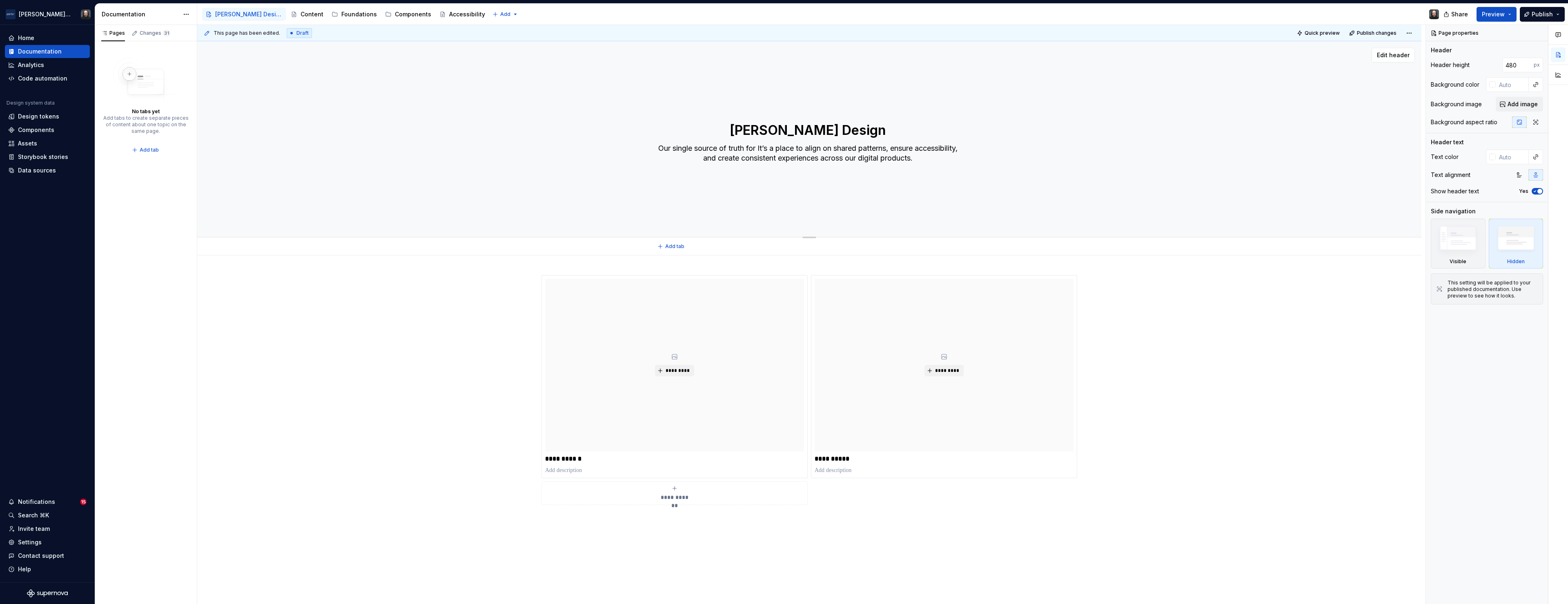
type textarea "*"
type textarea "Our single source of truth to align on shared patterns, ensure accessibility, a…"
type textarea "*"
type textarea "Our single source of truth to align on shared patterns, ensure accessibility, a…"
click at [429, 315] on div "**********" at bounding box center [809, 485] width 1224 height 460
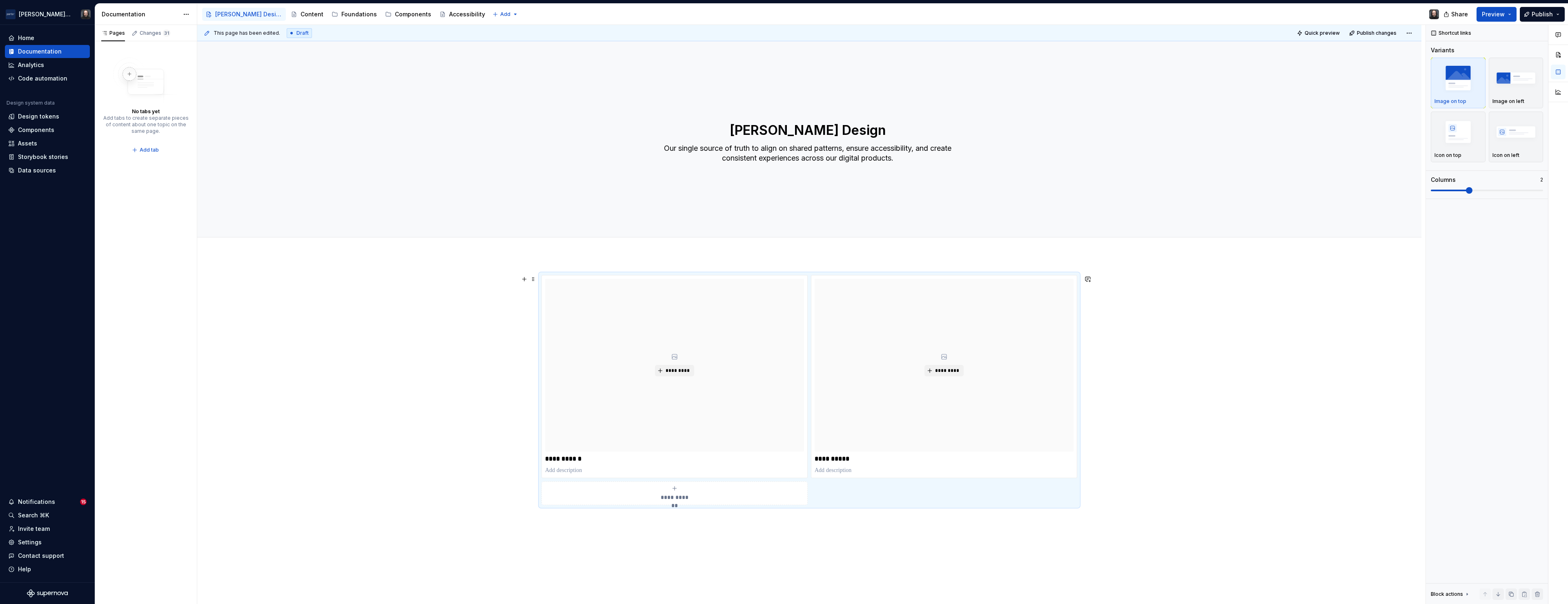
click at [391, 286] on div "**********" at bounding box center [809, 485] width 1224 height 460
click at [746, 330] on div "*********" at bounding box center [675, 365] width 259 height 173
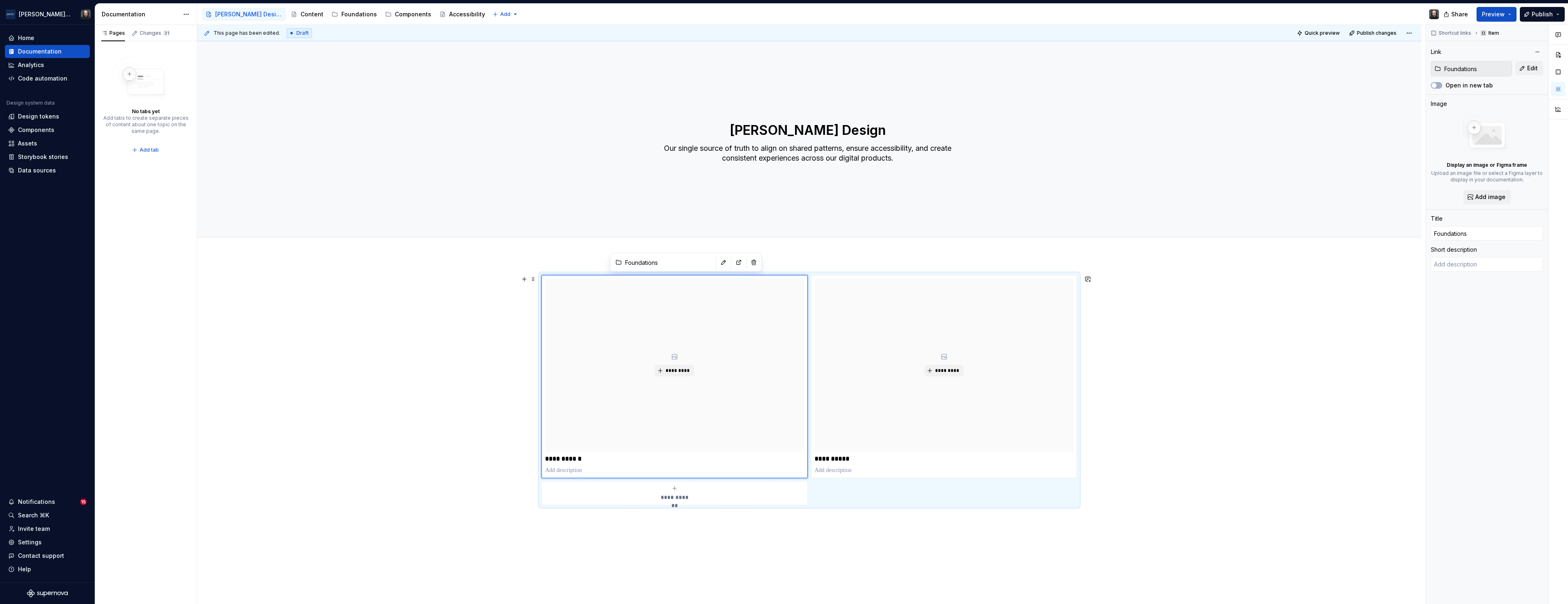
click at [392, 341] on div "**********" at bounding box center [809, 485] width 1224 height 460
click at [395, 13] on div "Components" at bounding box center [413, 14] width 36 height 8
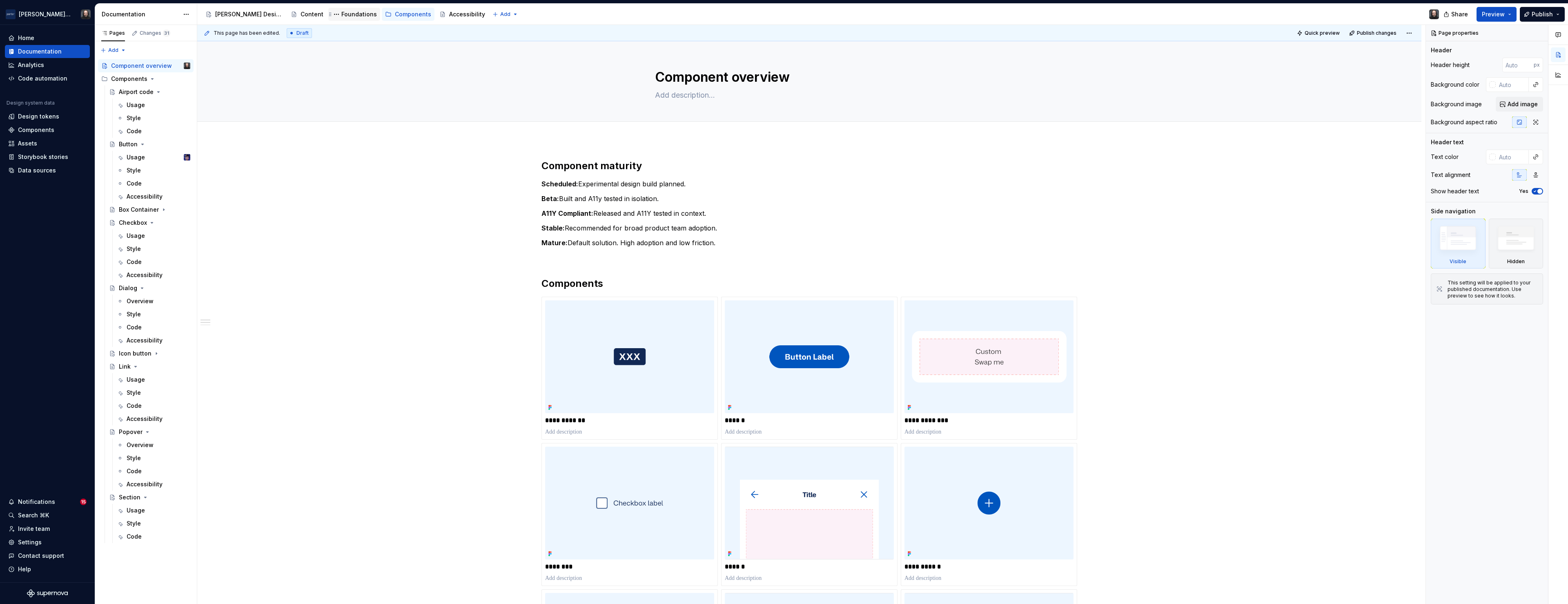
click at [341, 15] on div "Foundations" at bounding box center [359, 14] width 36 height 8
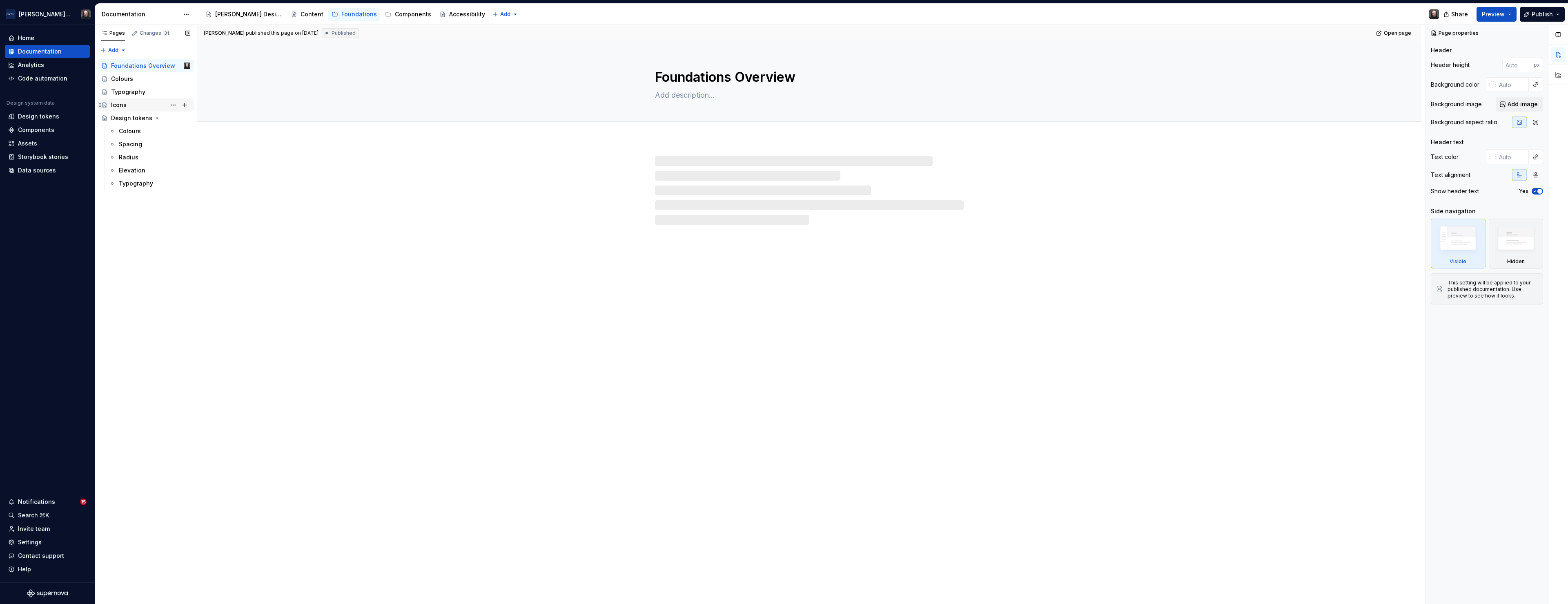
click at [134, 105] on div "Icons" at bounding box center [151, 105] width 79 height 11
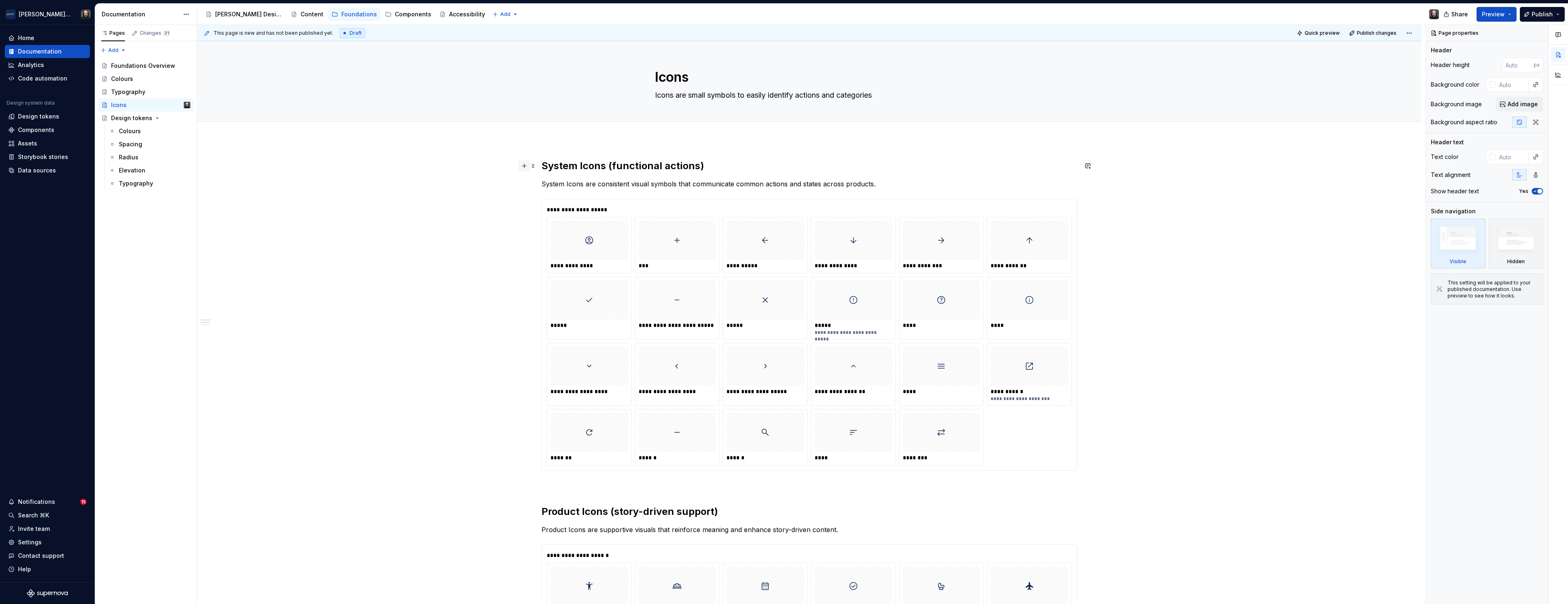
click at [525, 164] on button "button" at bounding box center [524, 165] width 11 height 11
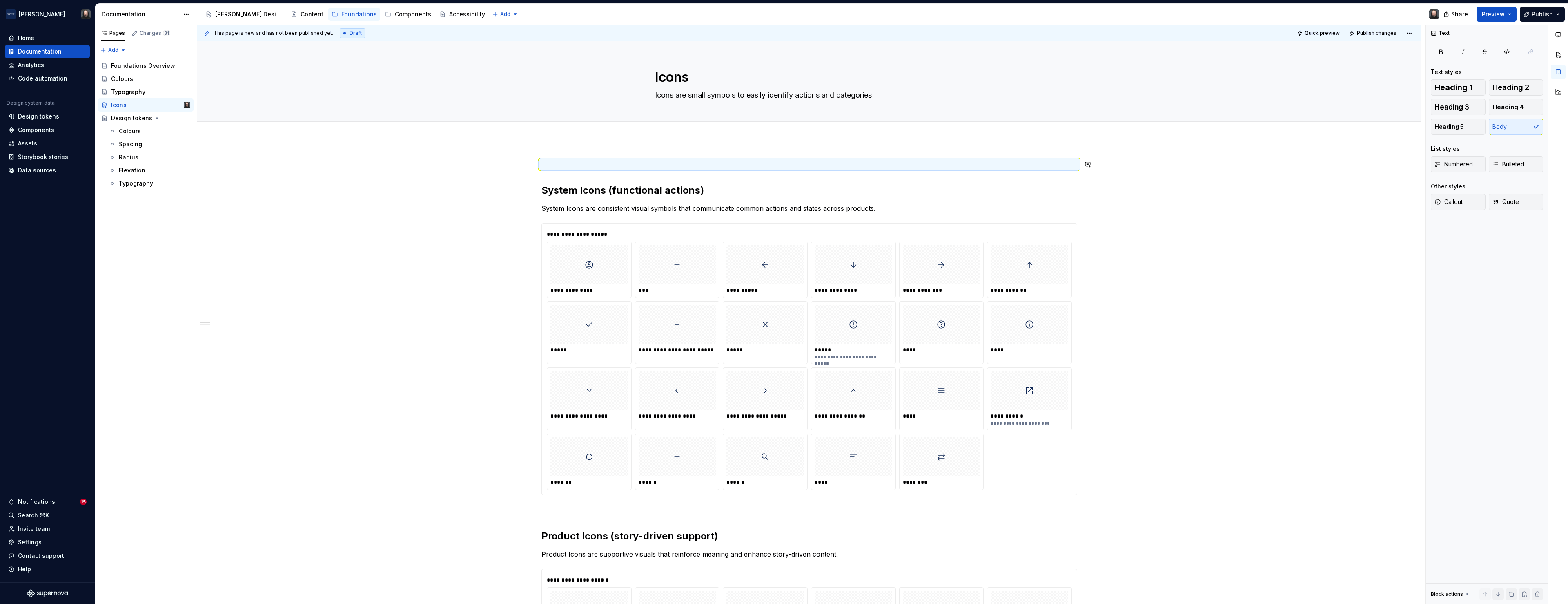
click at [569, 169] on p at bounding box center [809, 164] width 536 height 10
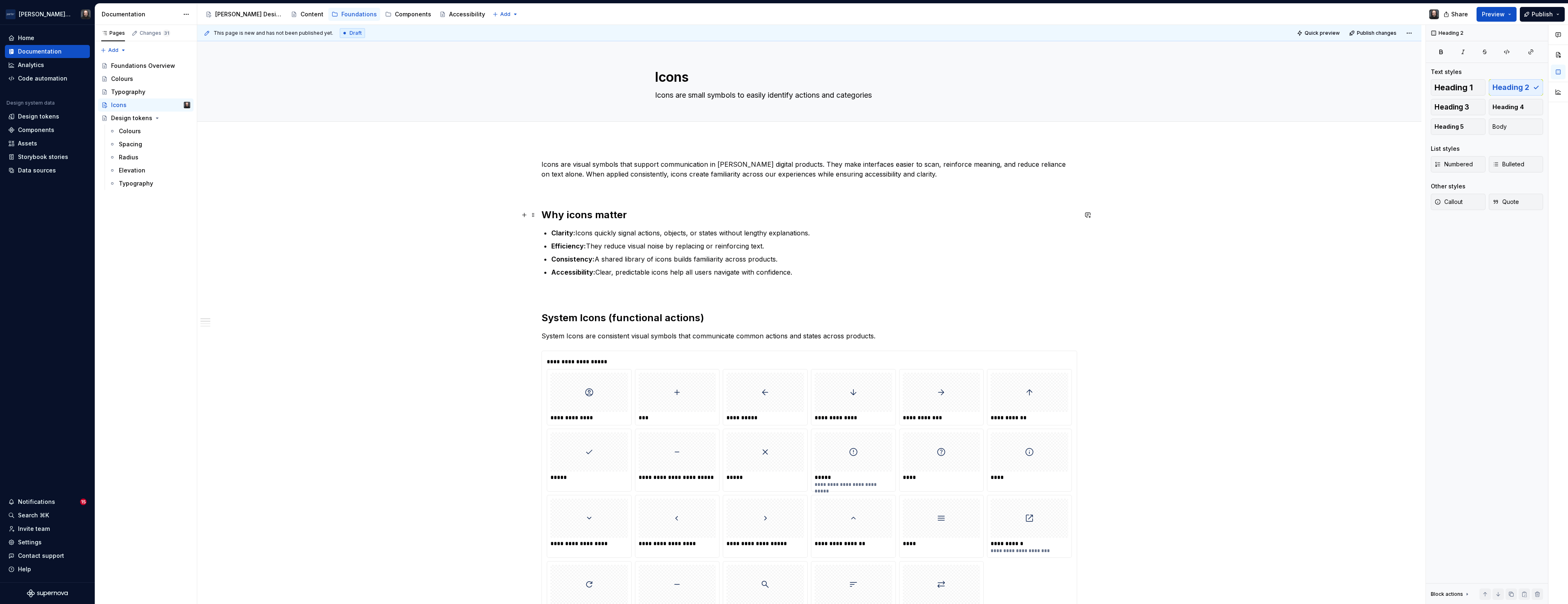
click at [607, 215] on h2 "Why icons matter" at bounding box center [809, 215] width 536 height 13
click at [559, 293] on p at bounding box center [809, 291] width 536 height 10
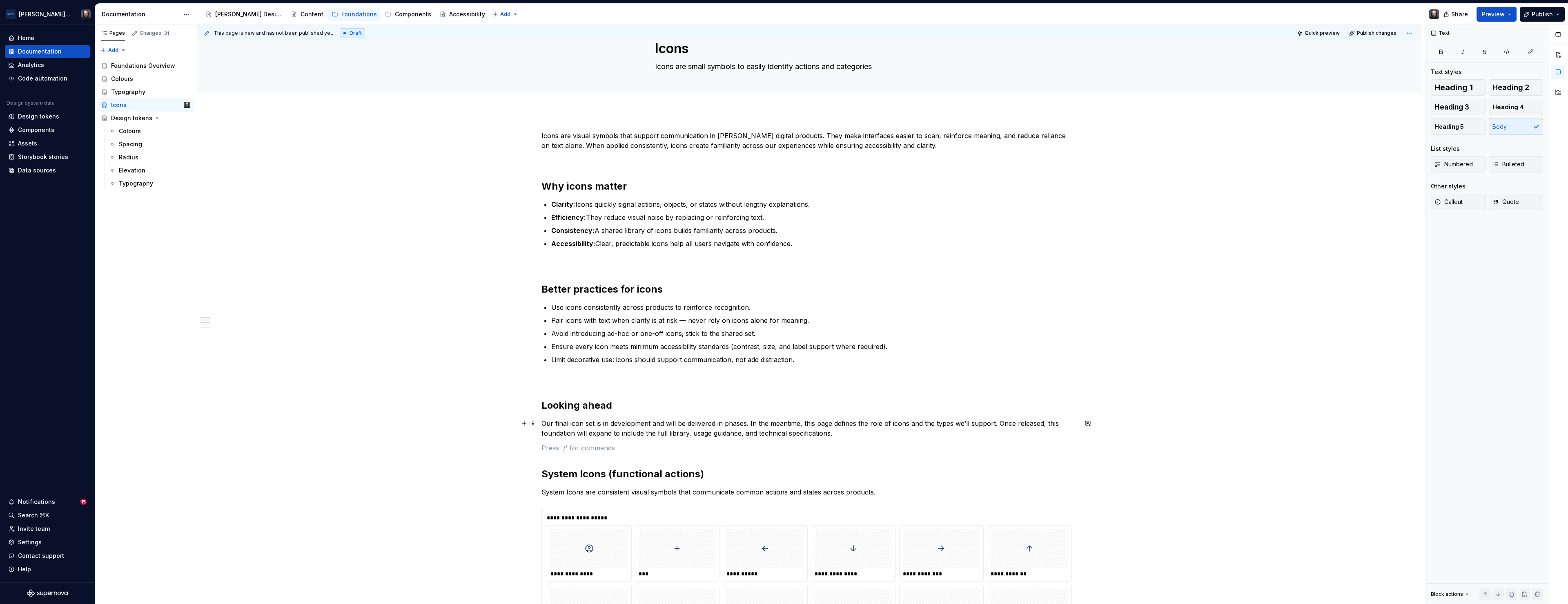
scroll to position [169, 0]
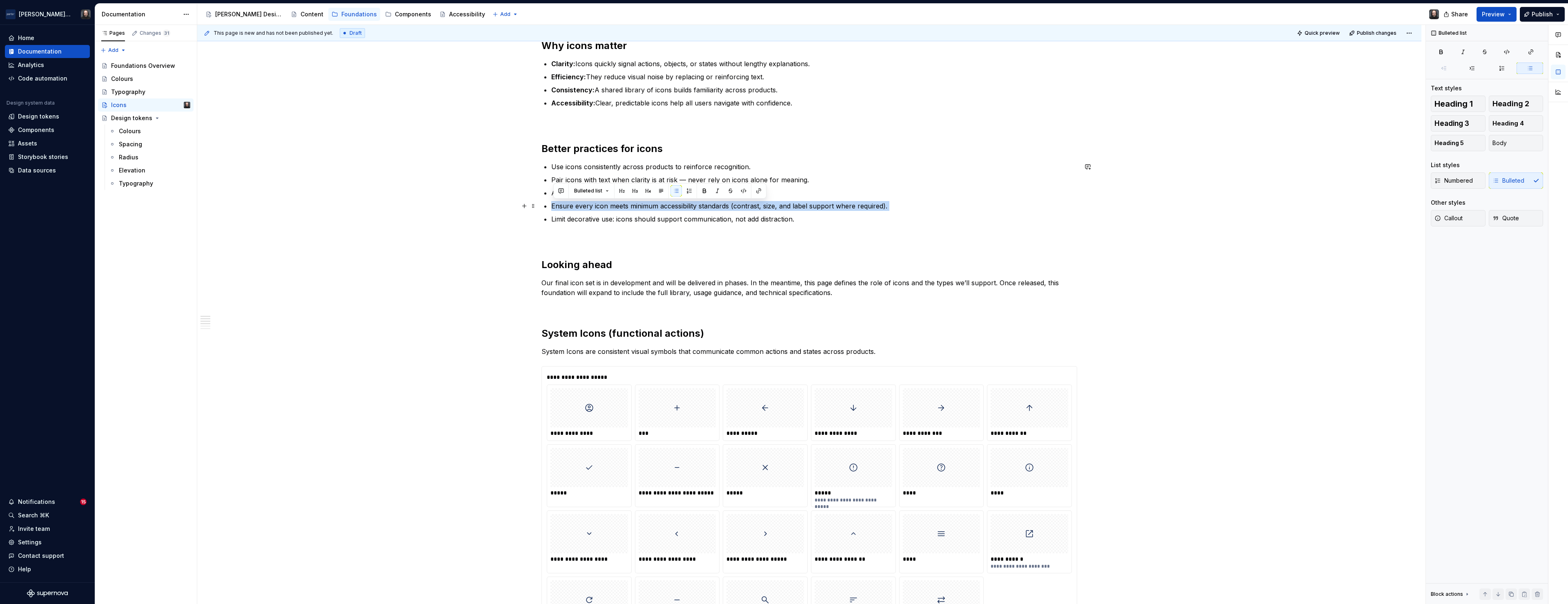
drag, startPoint x: 554, startPoint y: 220, endPoint x: 553, endPoint y: 211, distance: 9.1
click at [553, 211] on ul "Use icons consistently across products to reinforce recognition. Pair icons wit…" at bounding box center [814, 193] width 526 height 62
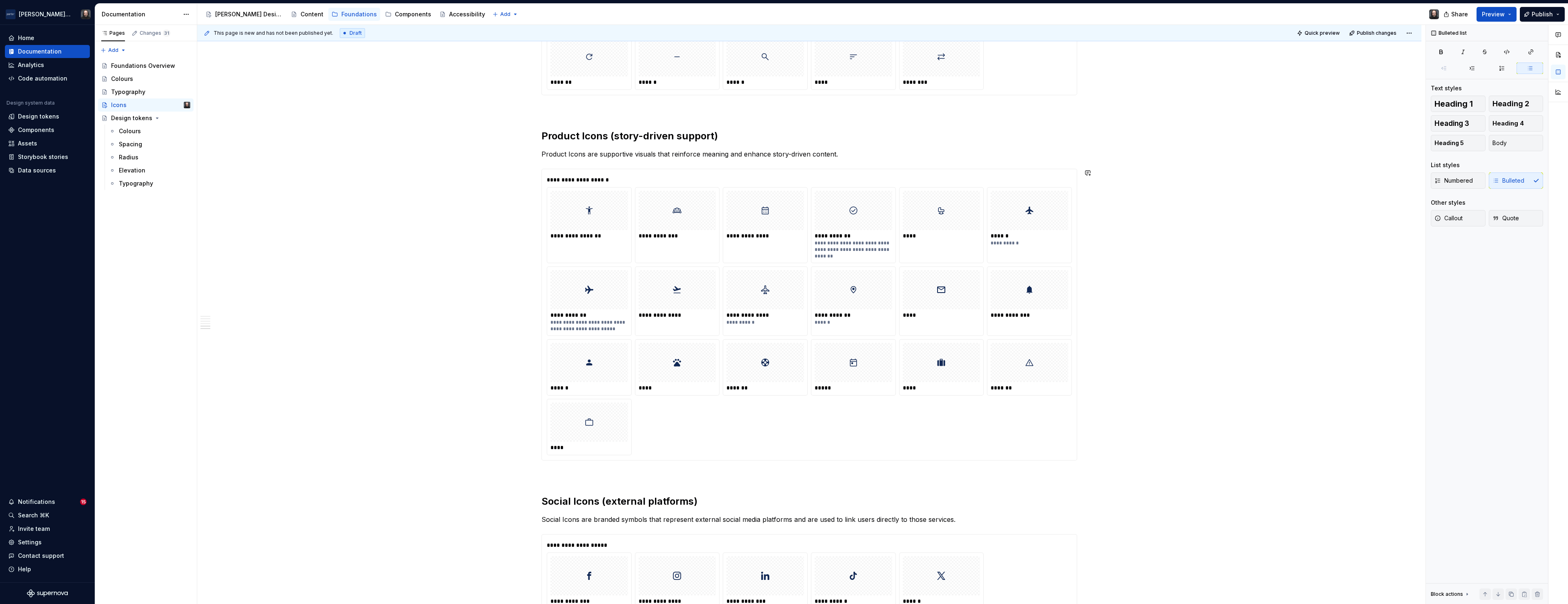
scroll to position [907, 0]
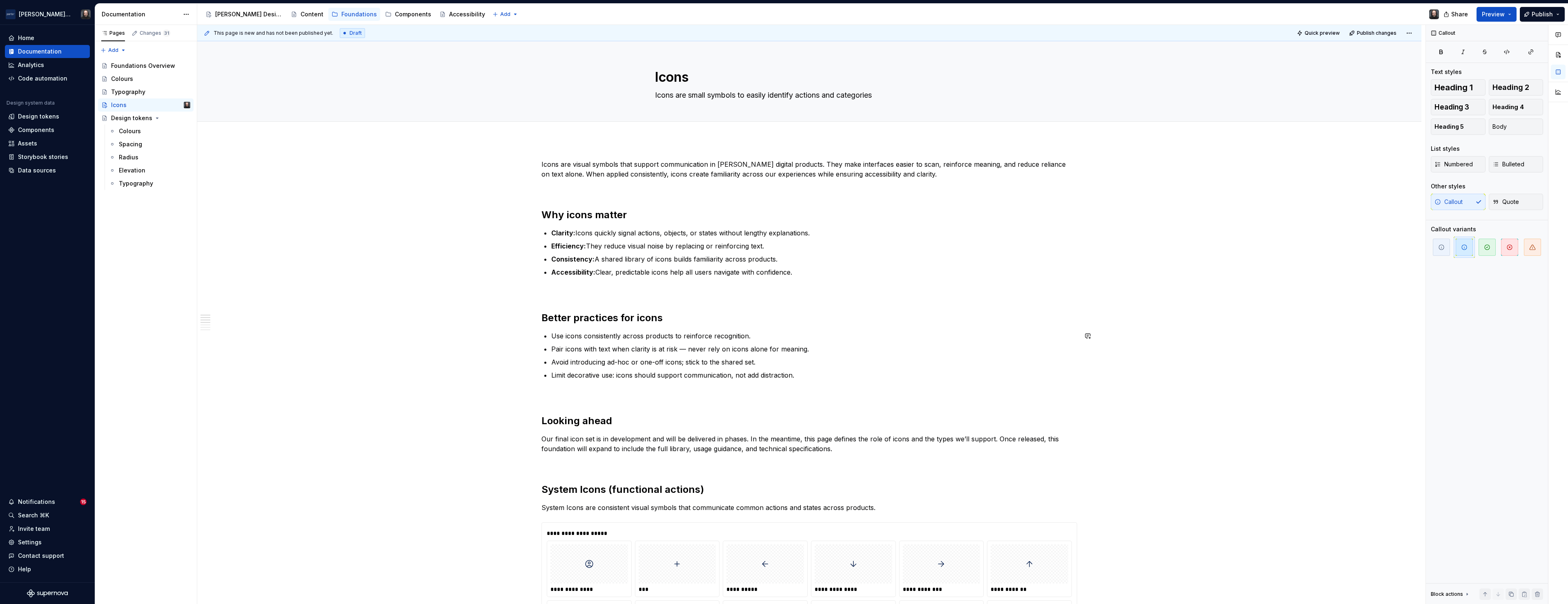
scroll to position [0, 0]
click at [1511, 16] on button "Preview" at bounding box center [1496, 14] width 40 height 14
click at [1416, 68] on span "Build preview" at bounding box center [1420, 68] width 39 height 8
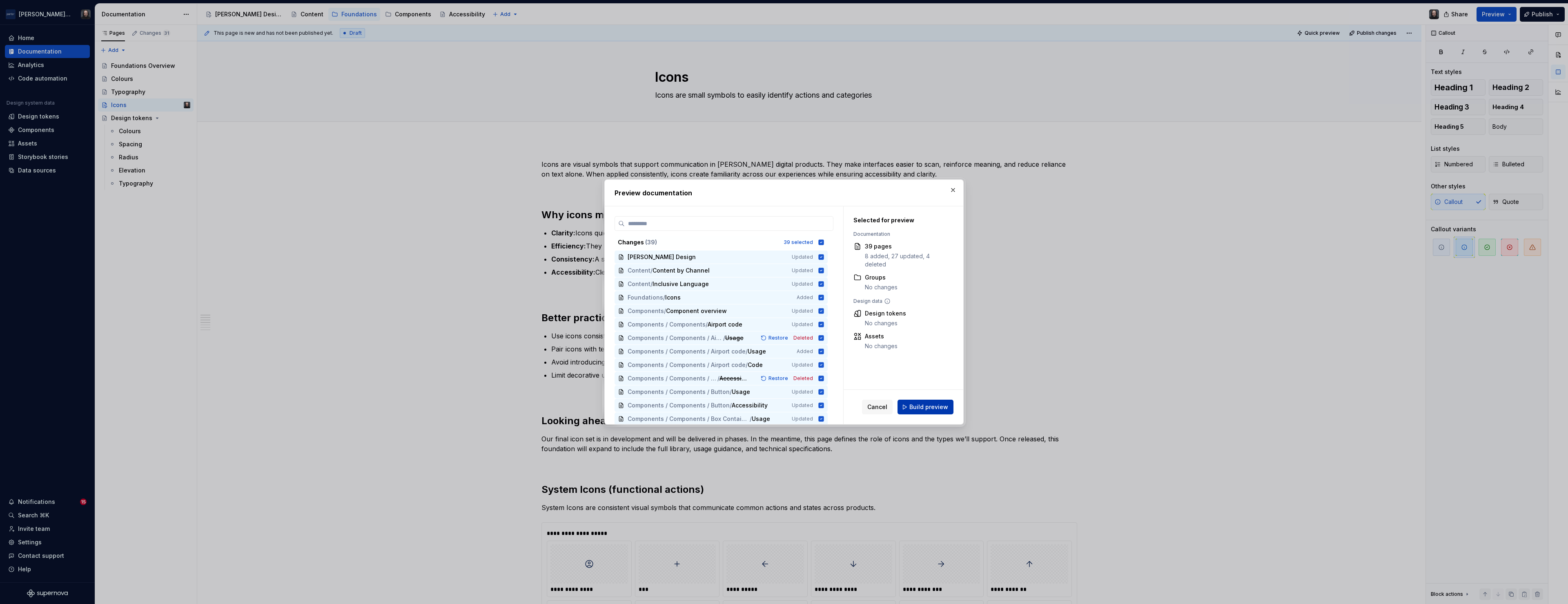
click at [923, 405] on span "Build preview" at bounding box center [928, 407] width 39 height 8
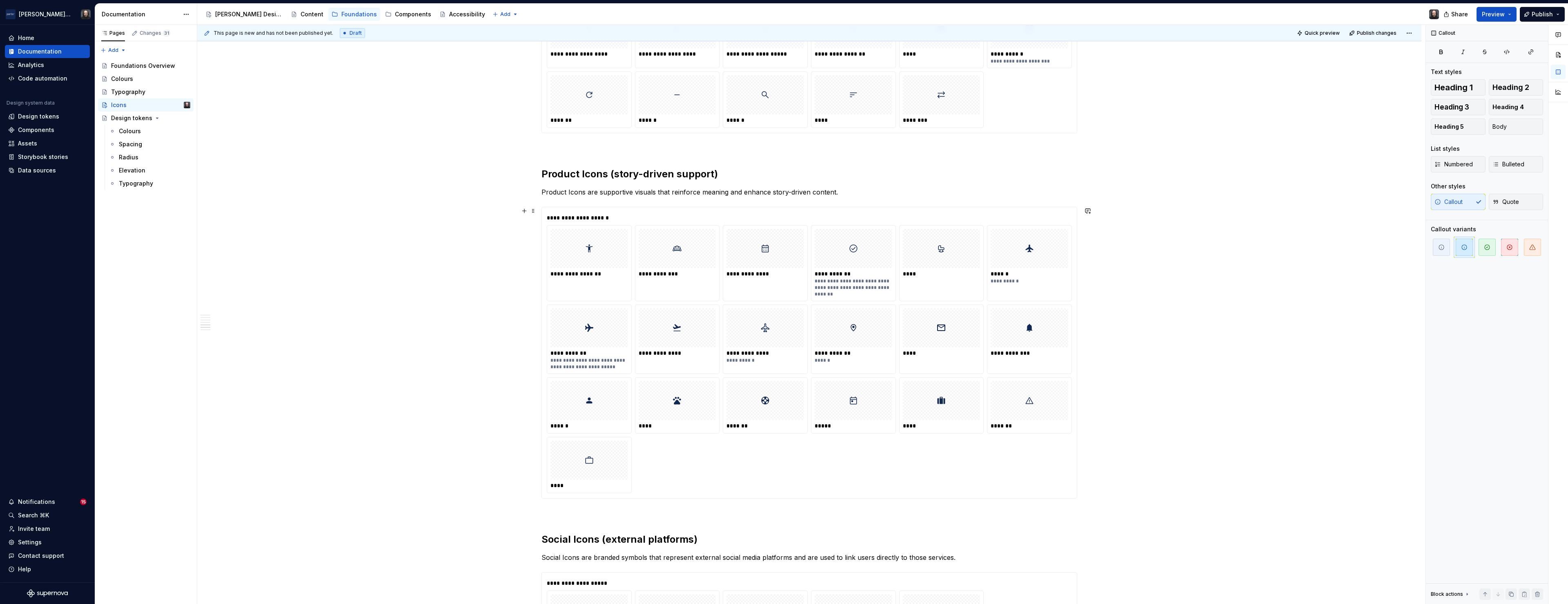
scroll to position [979, 0]
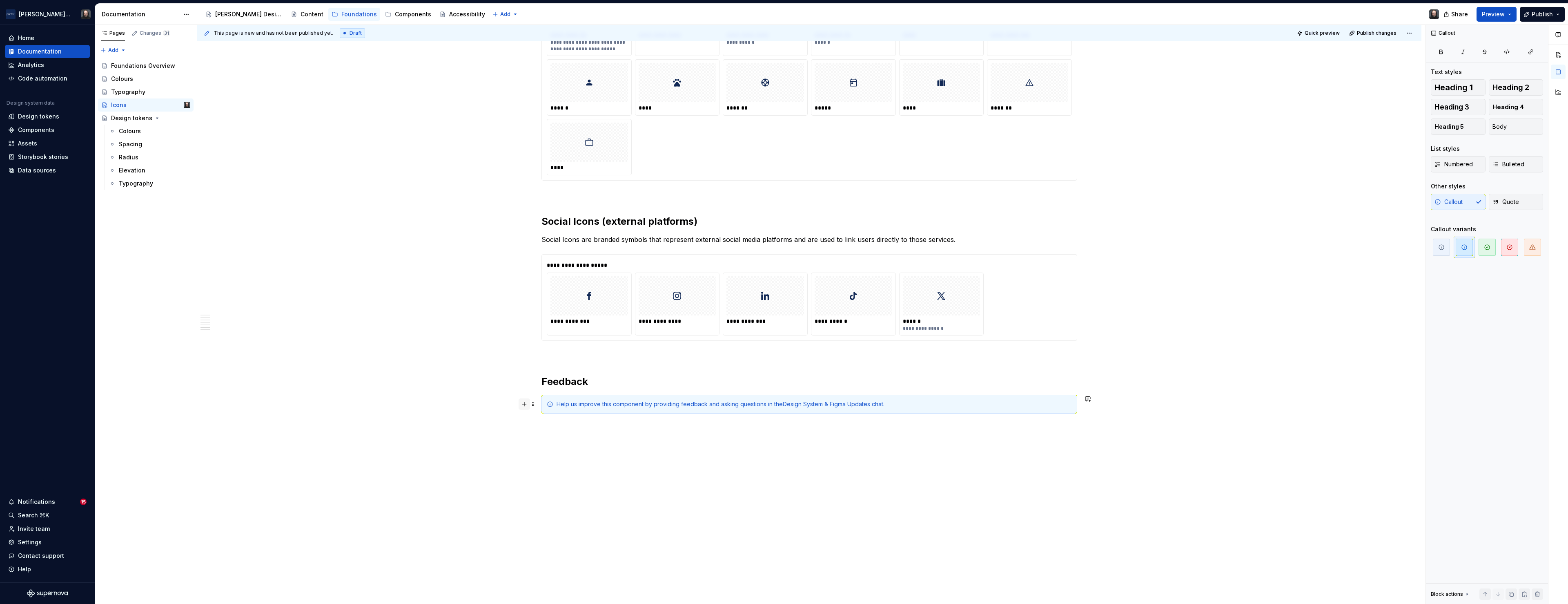
click at [527, 403] on button "button" at bounding box center [524, 404] width 11 height 11
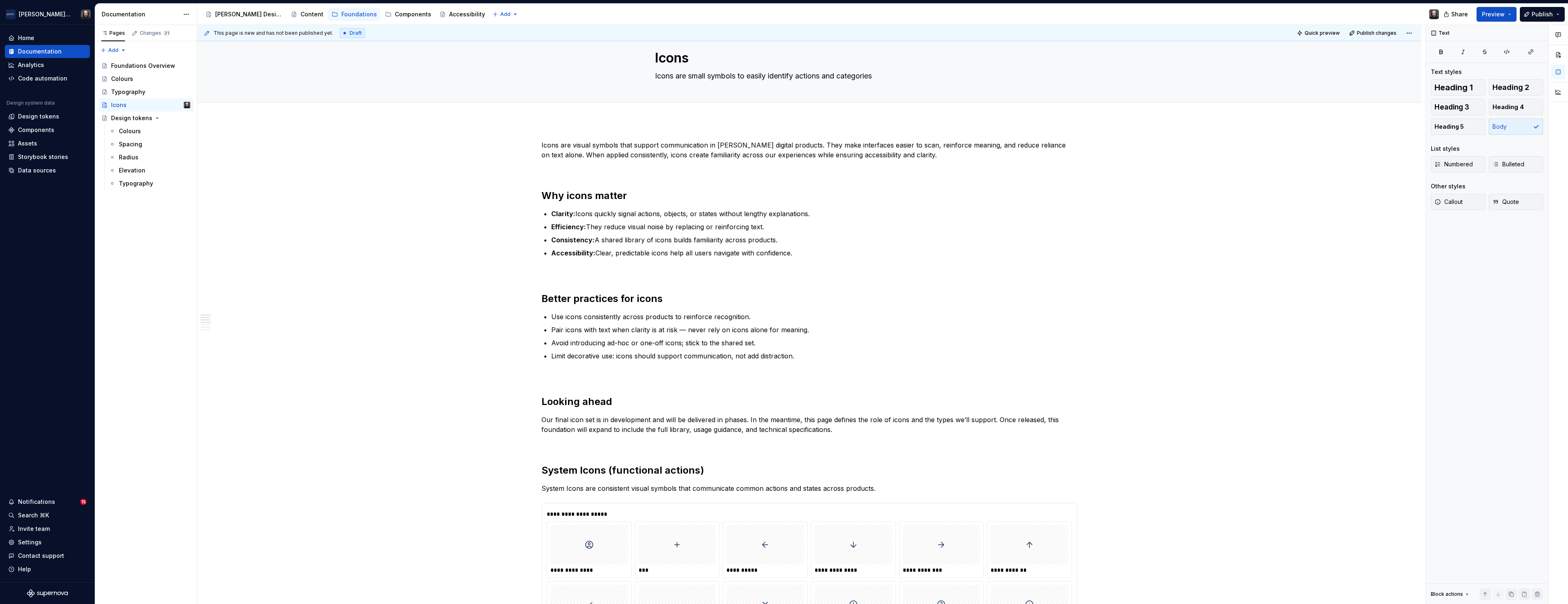
scroll to position [0, 0]
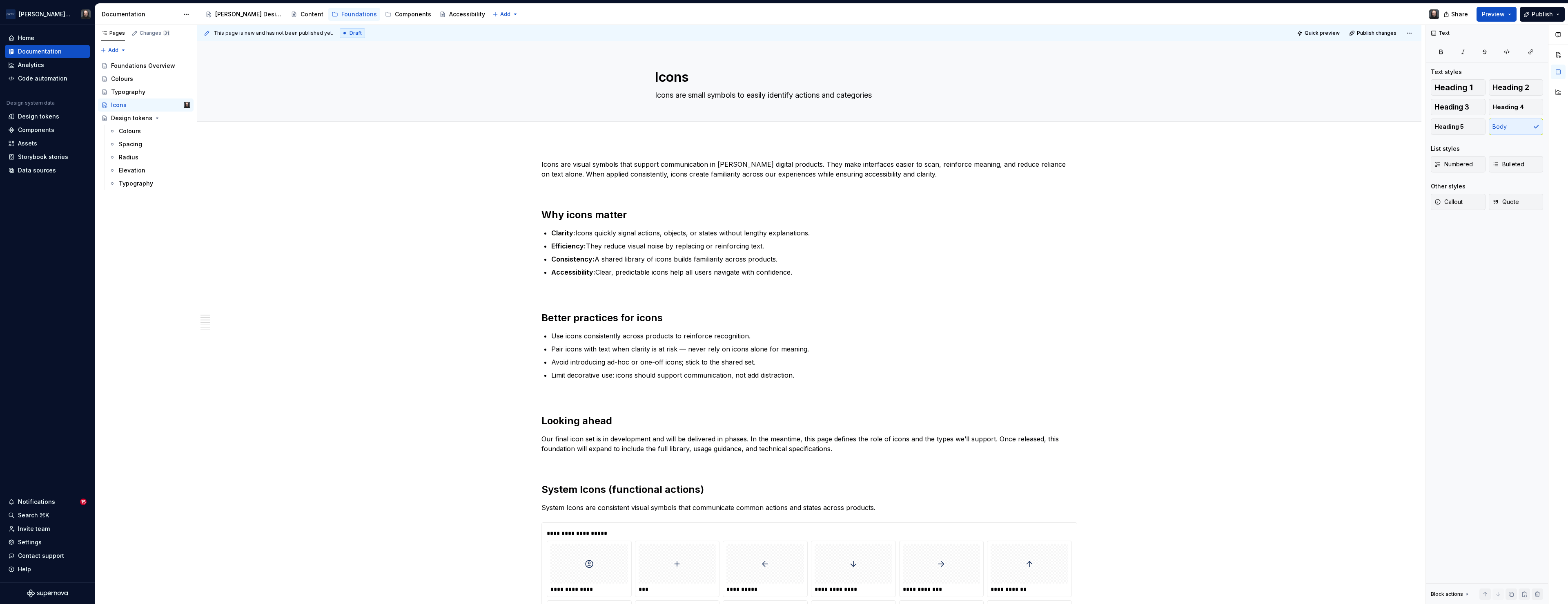
type textarea "*"
